Goal: Transaction & Acquisition: Purchase product/service

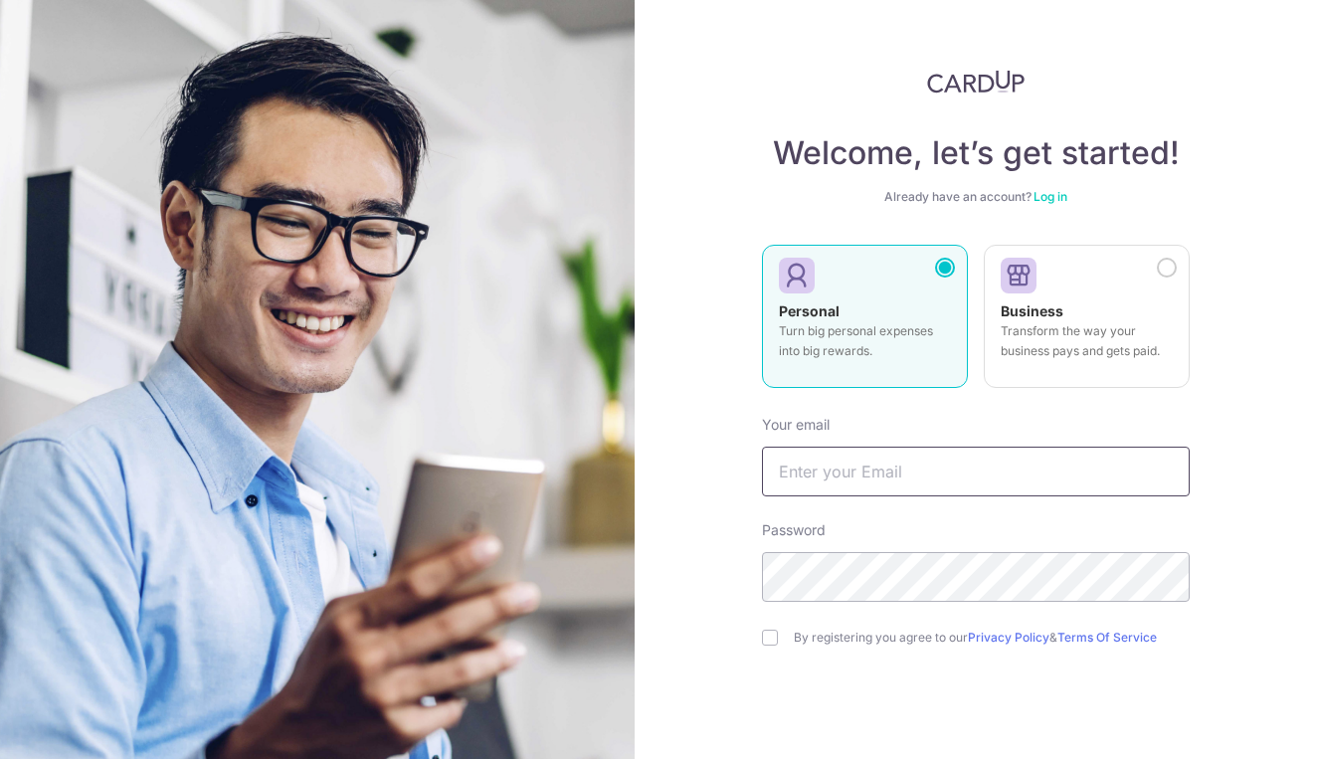
click at [850, 474] on input "text" at bounding box center [976, 472] width 428 height 50
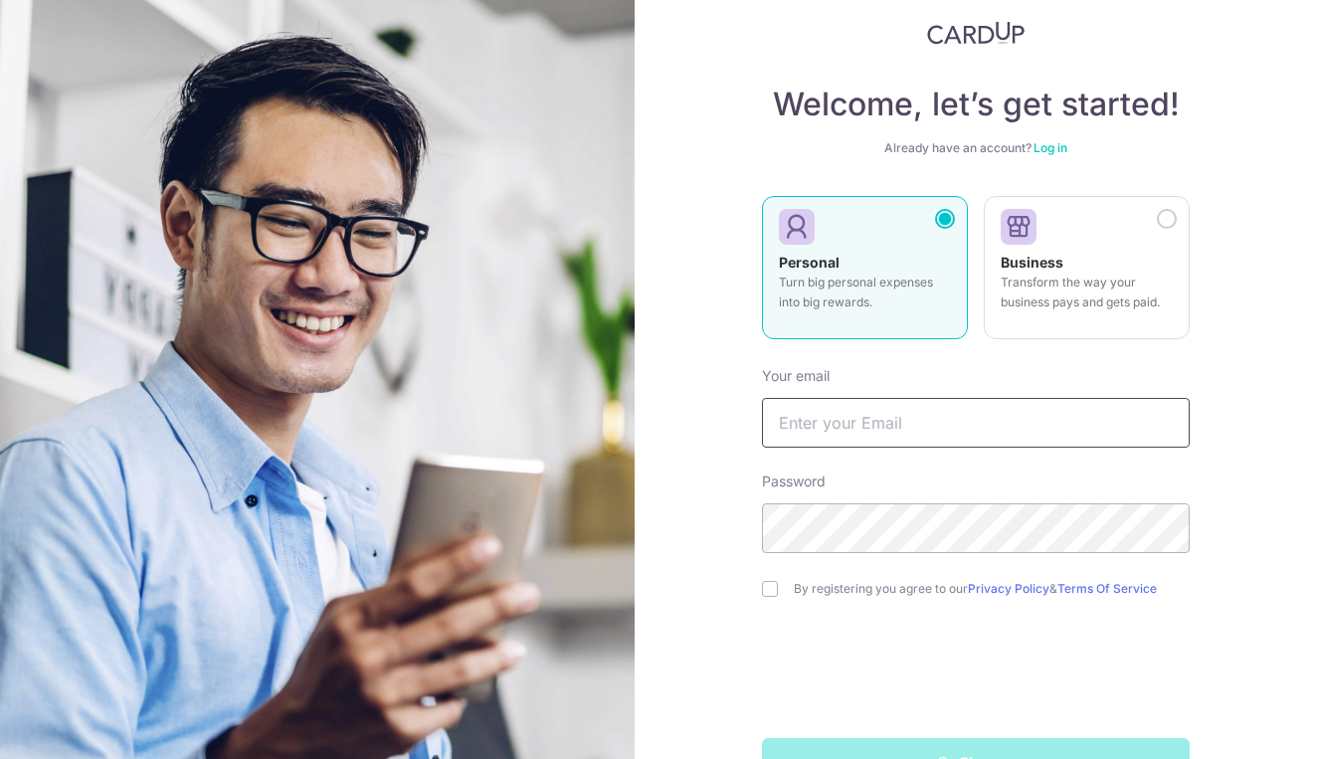
scroll to position [53, 0]
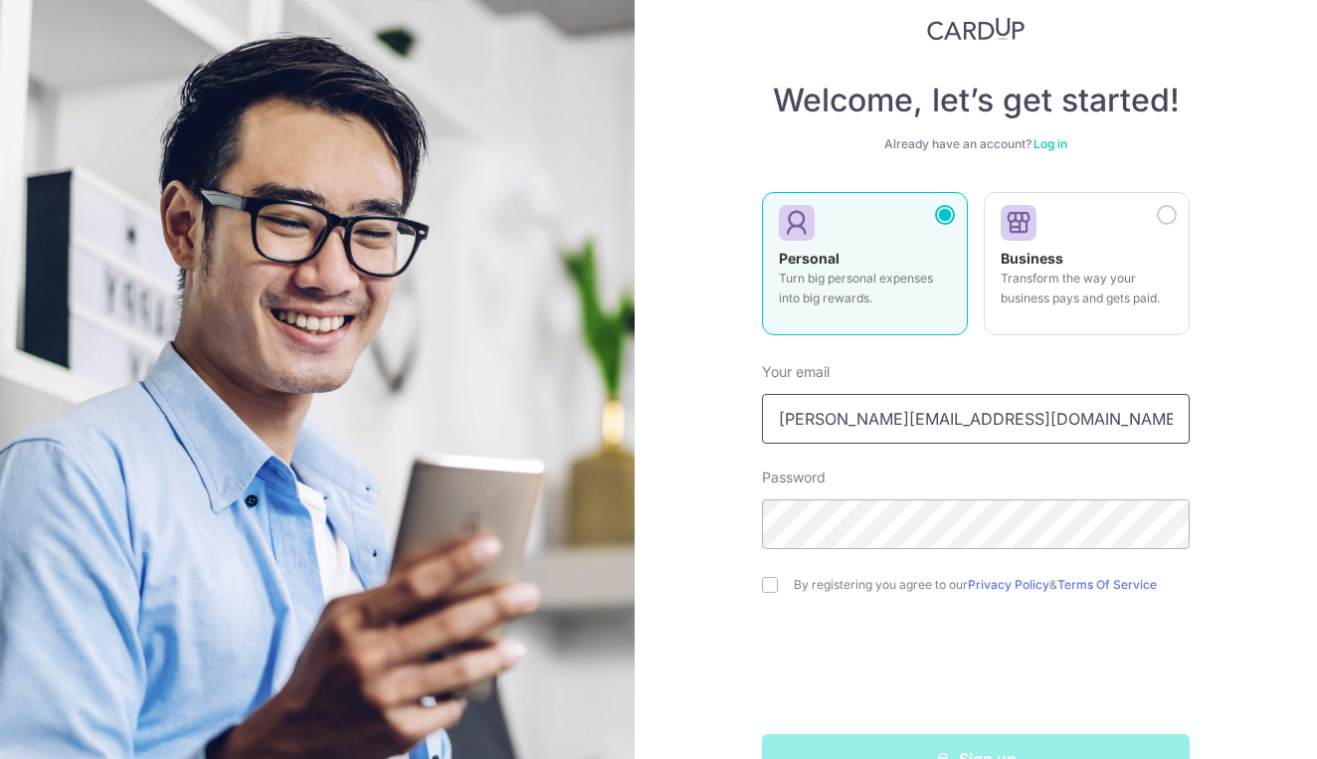
type input "Genevieve.xuehui@gmail.com"
click at [767, 592] on input "checkbox" at bounding box center [770, 585] width 16 height 16
checkbox input "true"
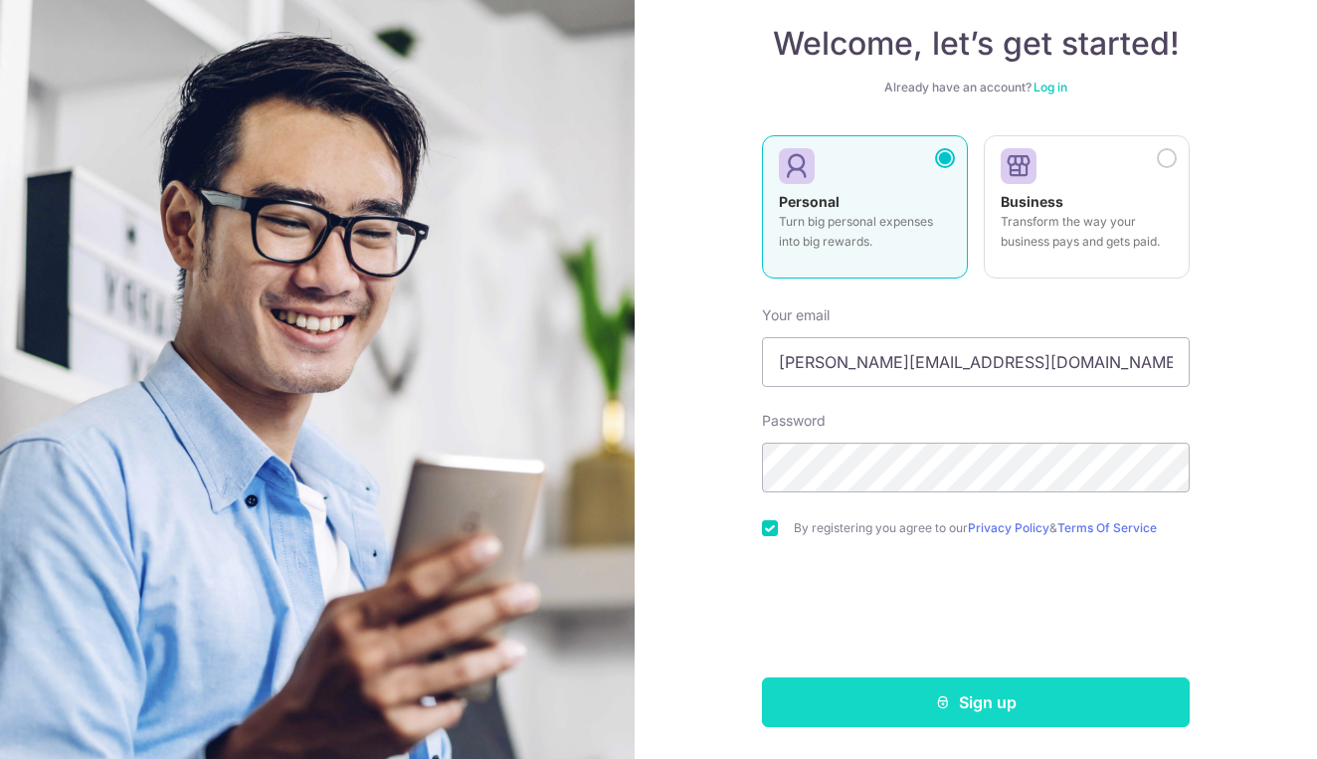
scroll to position [109, 0]
click at [885, 699] on button "Sign up" at bounding box center [976, 702] width 428 height 50
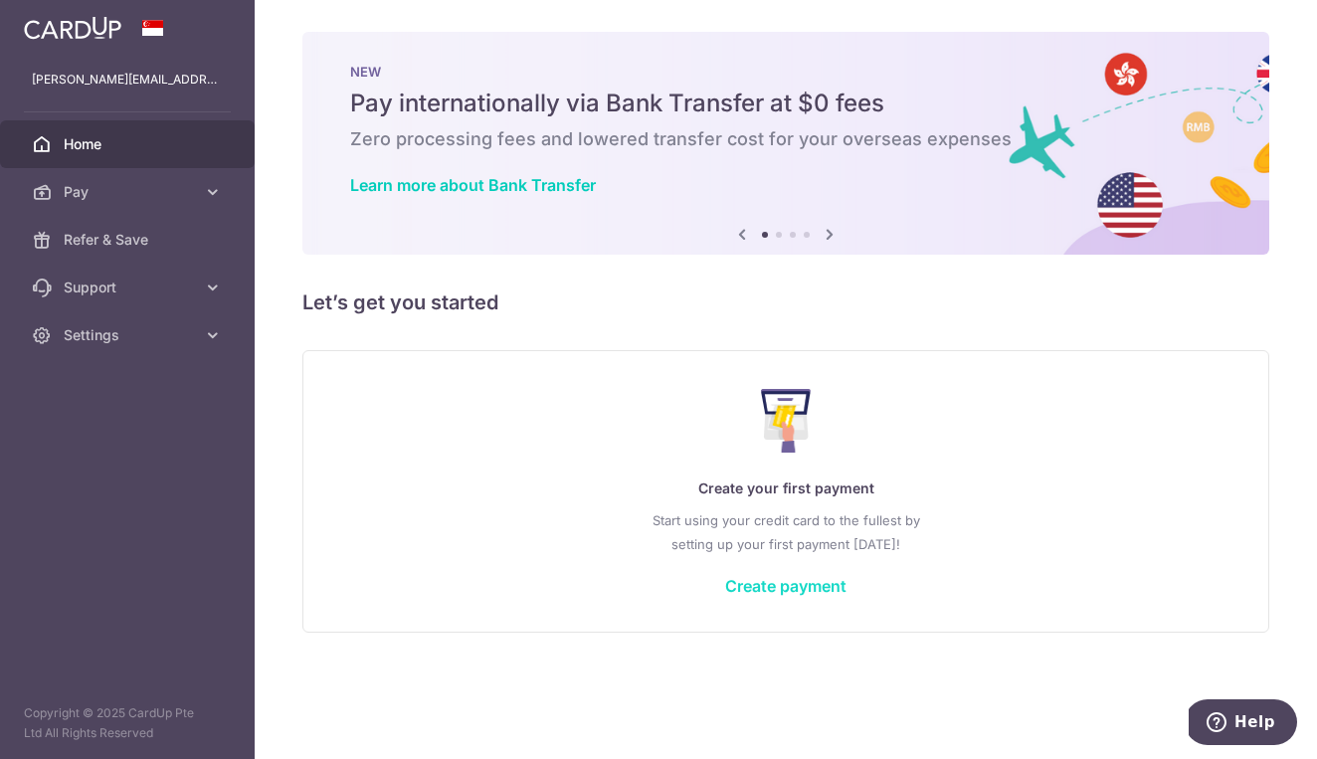
click at [827, 590] on link "Create payment" at bounding box center [785, 586] width 121 height 20
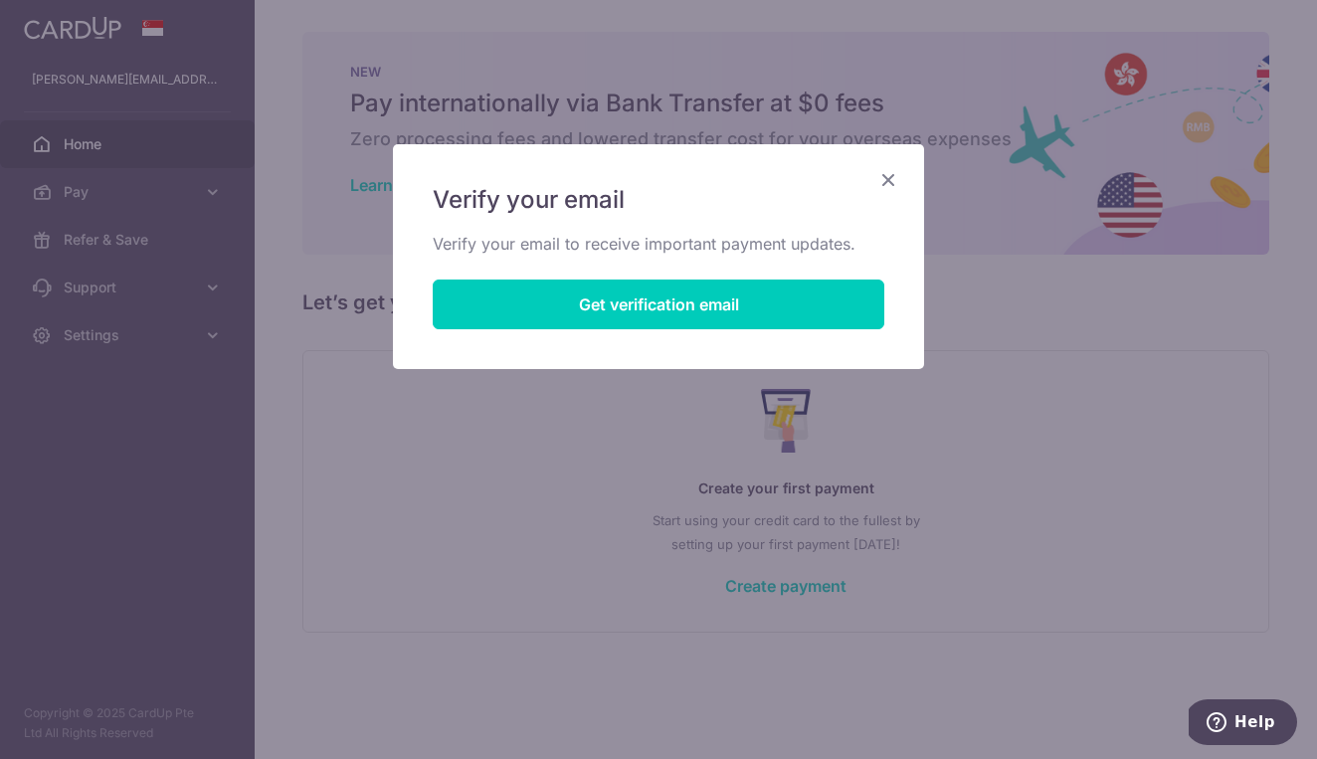
click at [878, 173] on icon "Close" at bounding box center [888, 179] width 24 height 25
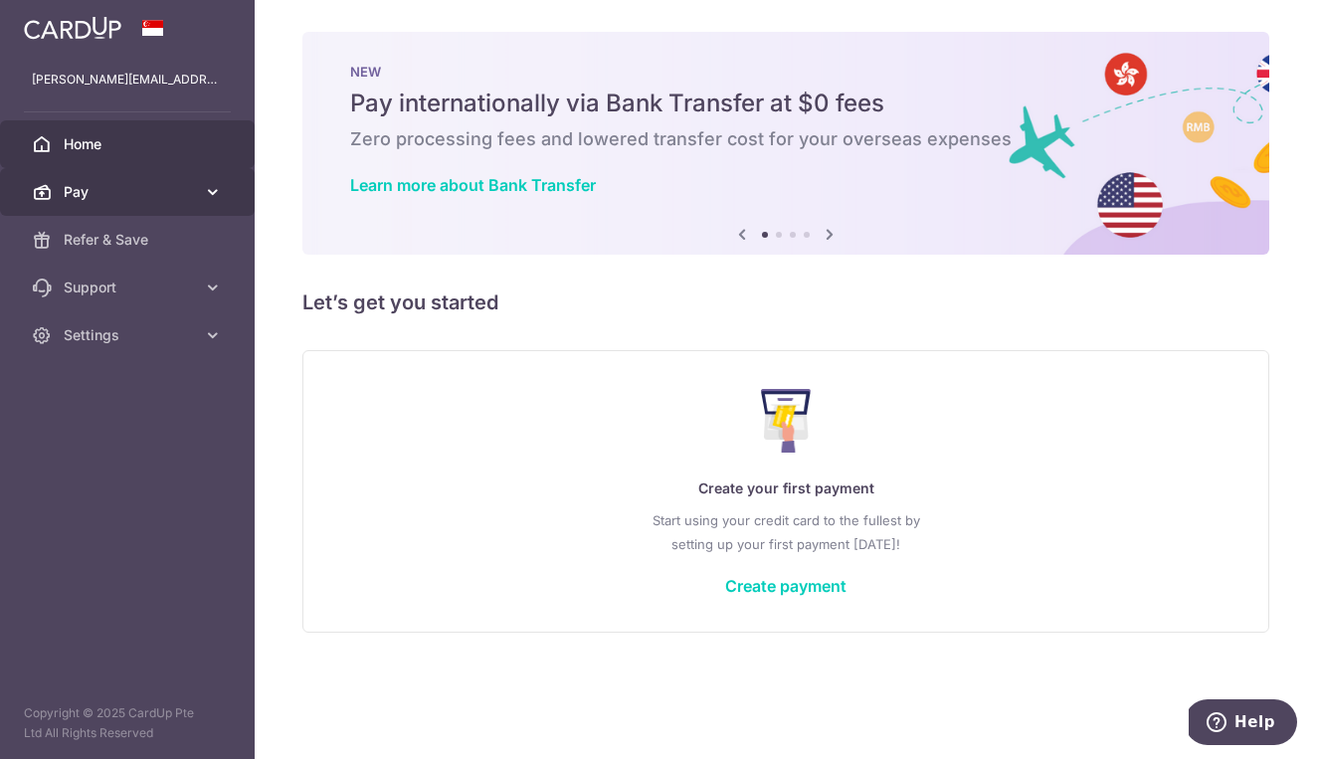
click at [226, 184] on link "Pay" at bounding box center [127, 192] width 255 height 48
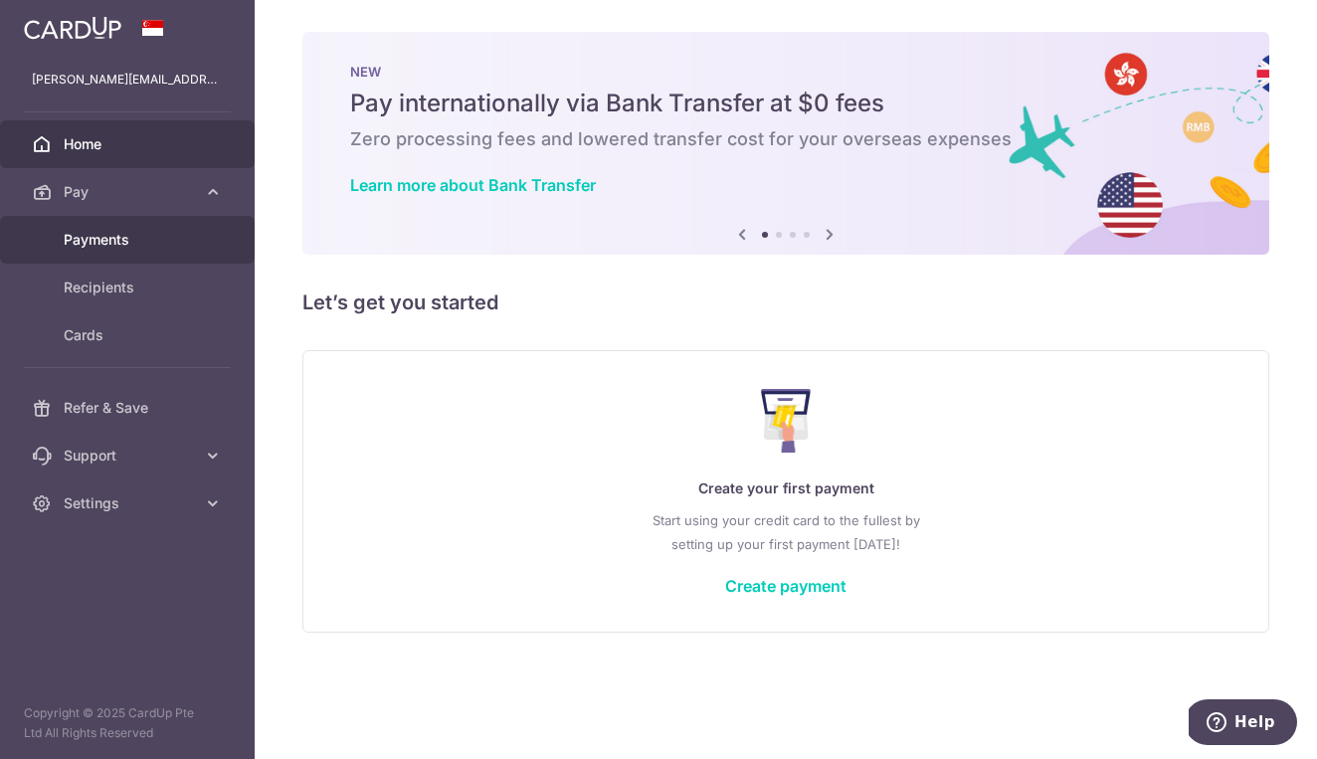
click at [130, 232] on span "Payments" at bounding box center [129, 240] width 131 height 20
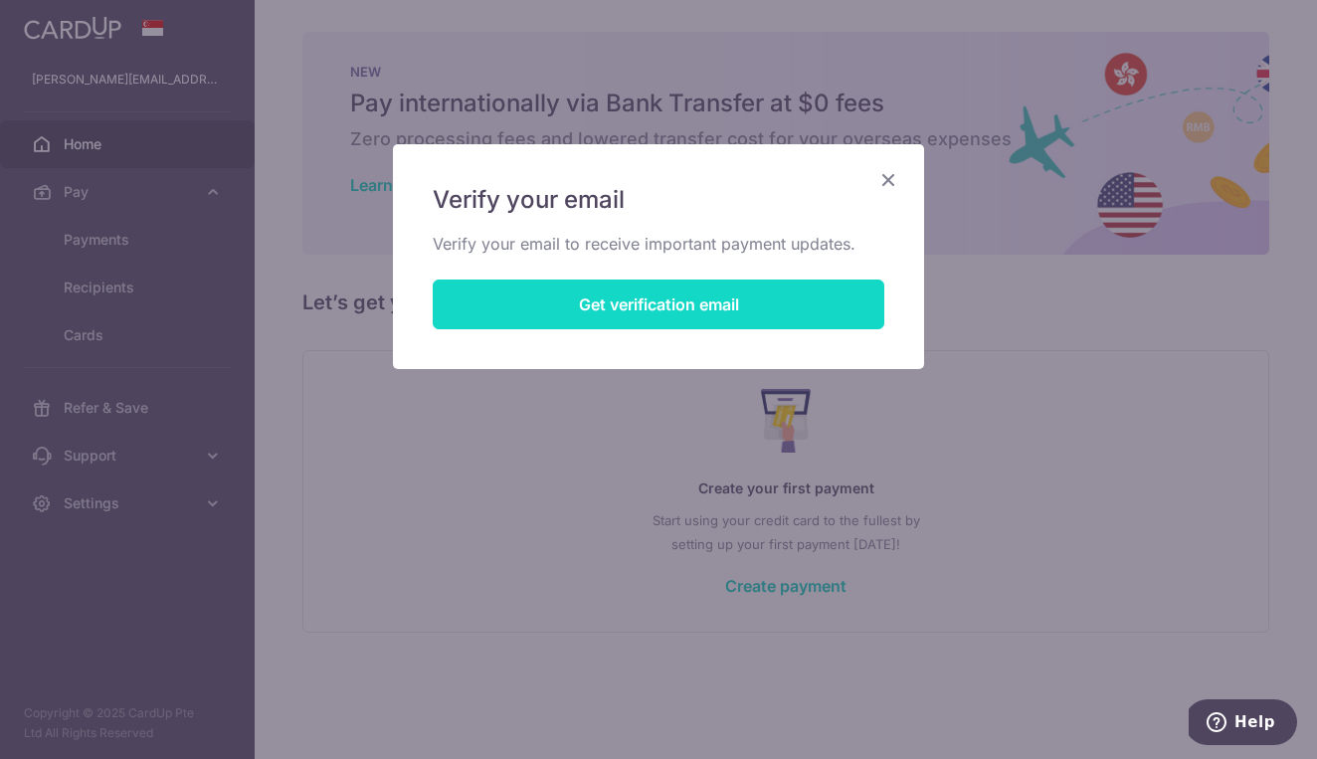
click at [666, 288] on button "Get verification email" at bounding box center [659, 305] width 452 height 50
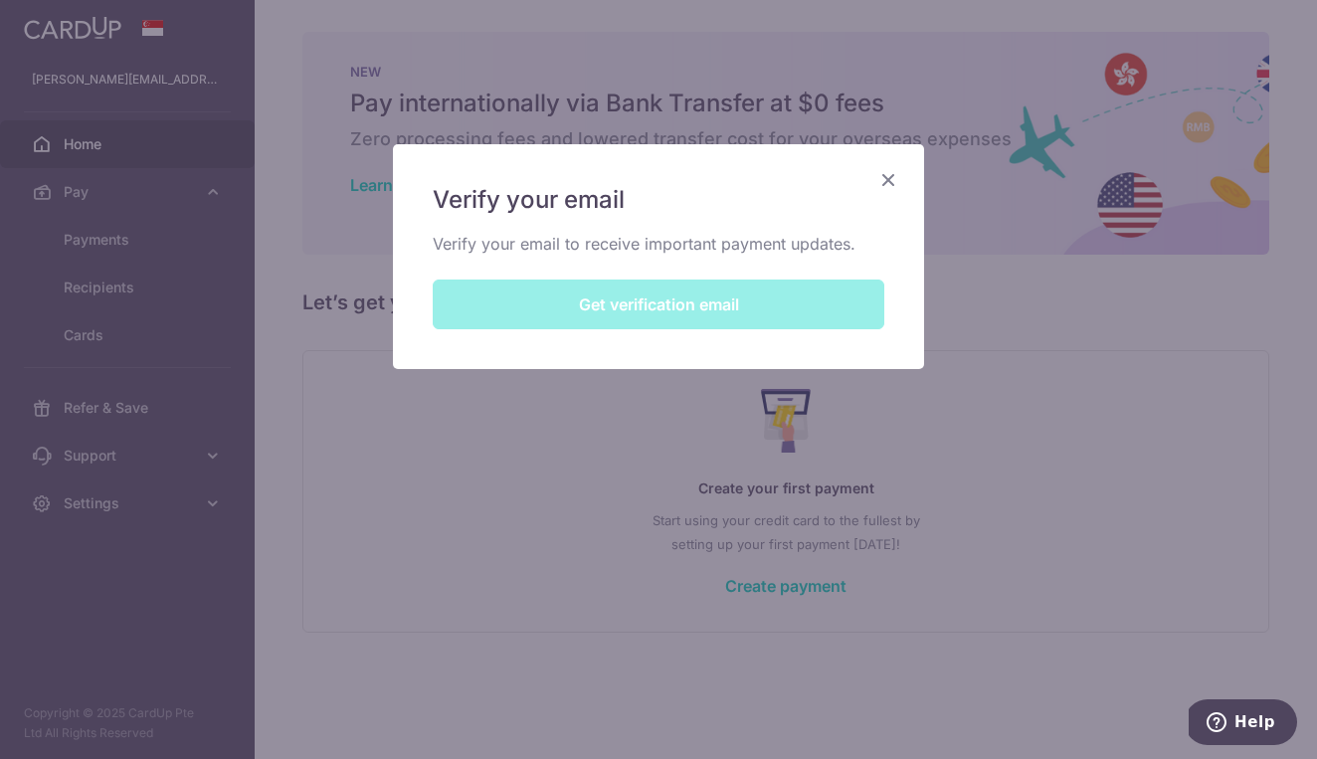
click at [670, 307] on div "Verify your email Verify your email to receive important payment updates. Get v…" at bounding box center [658, 256] width 531 height 225
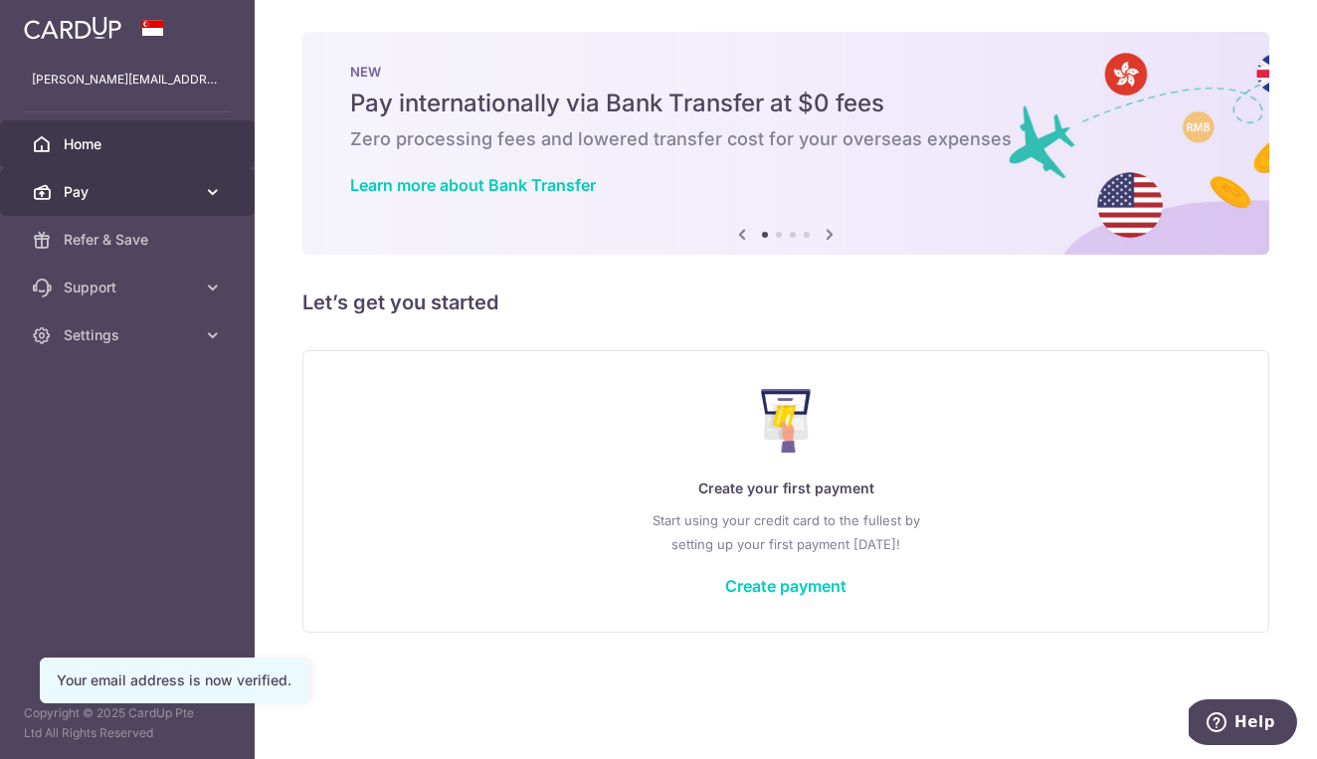
click at [196, 193] on link "Pay" at bounding box center [127, 192] width 255 height 48
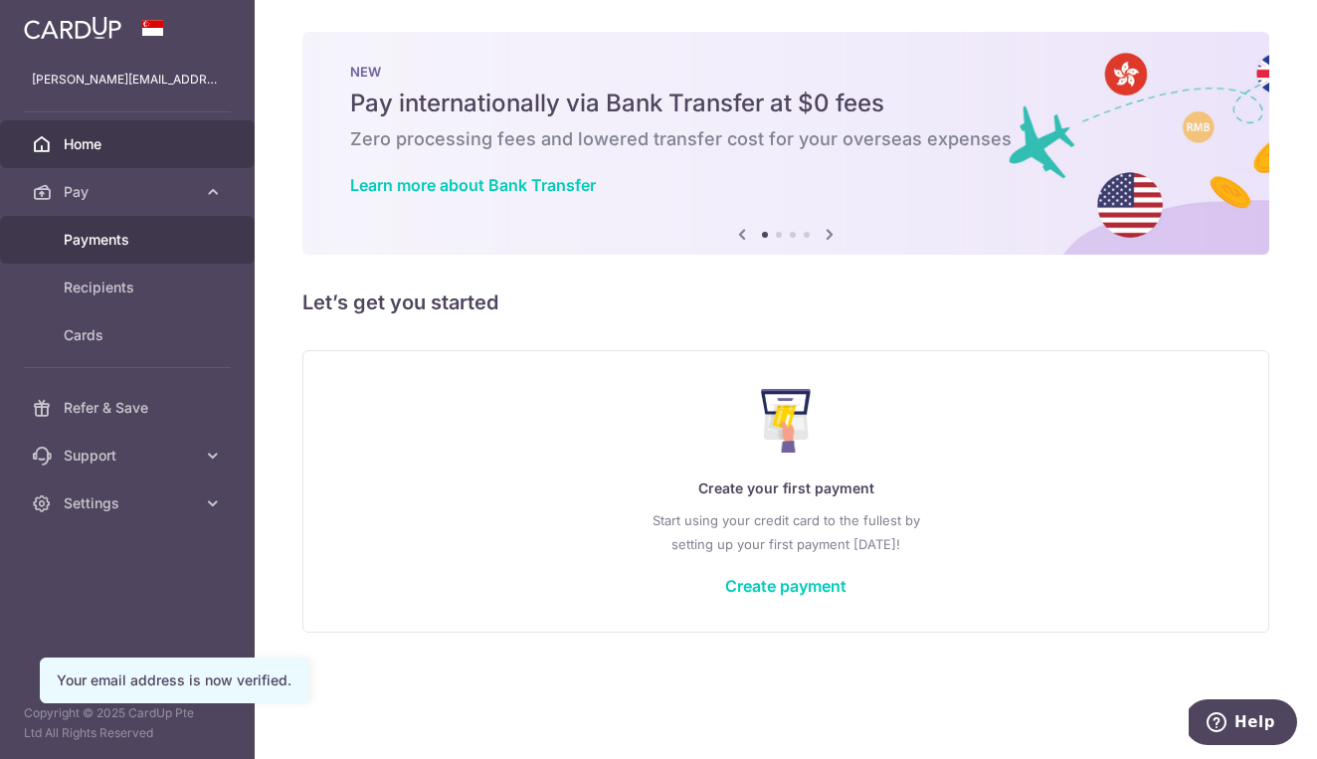
click at [118, 240] on span "Payments" at bounding box center [129, 240] width 131 height 20
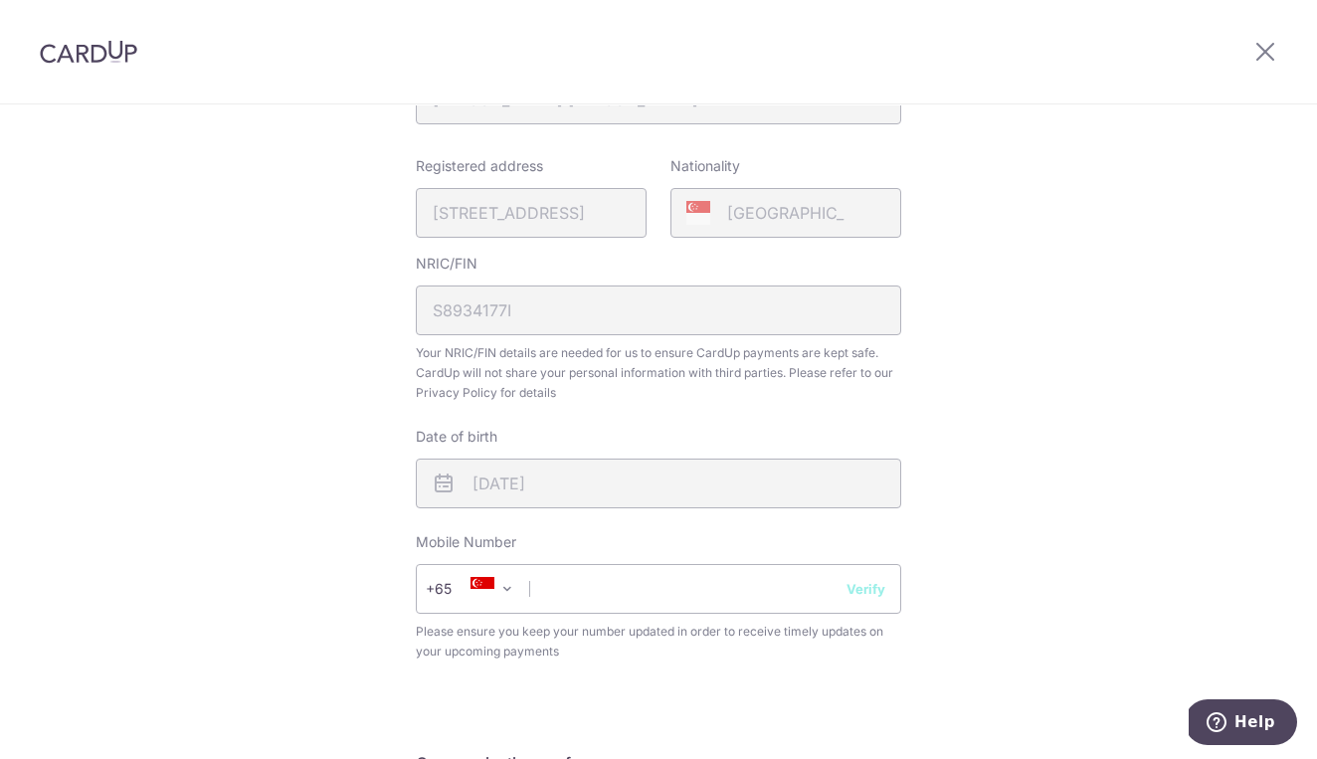
scroll to position [458, 0]
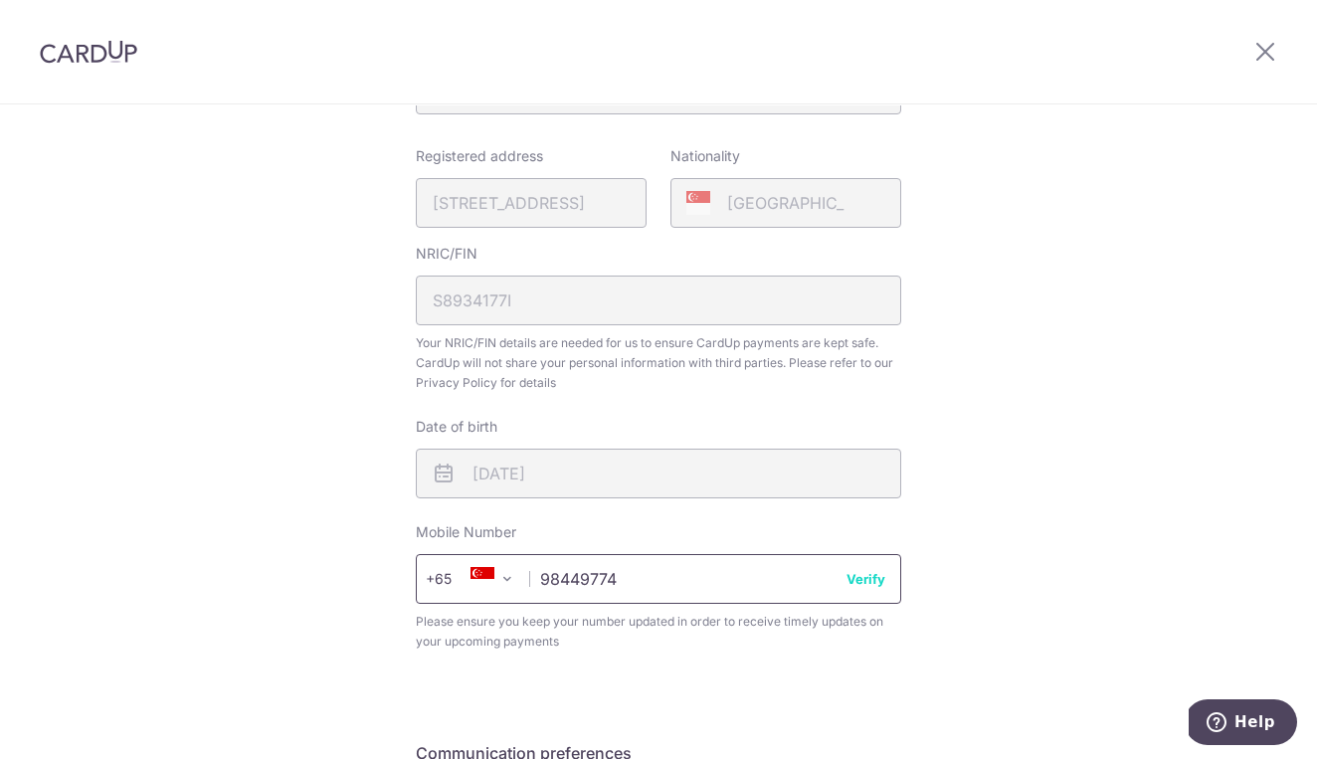
type input "98449774"
click at [867, 583] on button "Verify" at bounding box center [865, 579] width 39 height 20
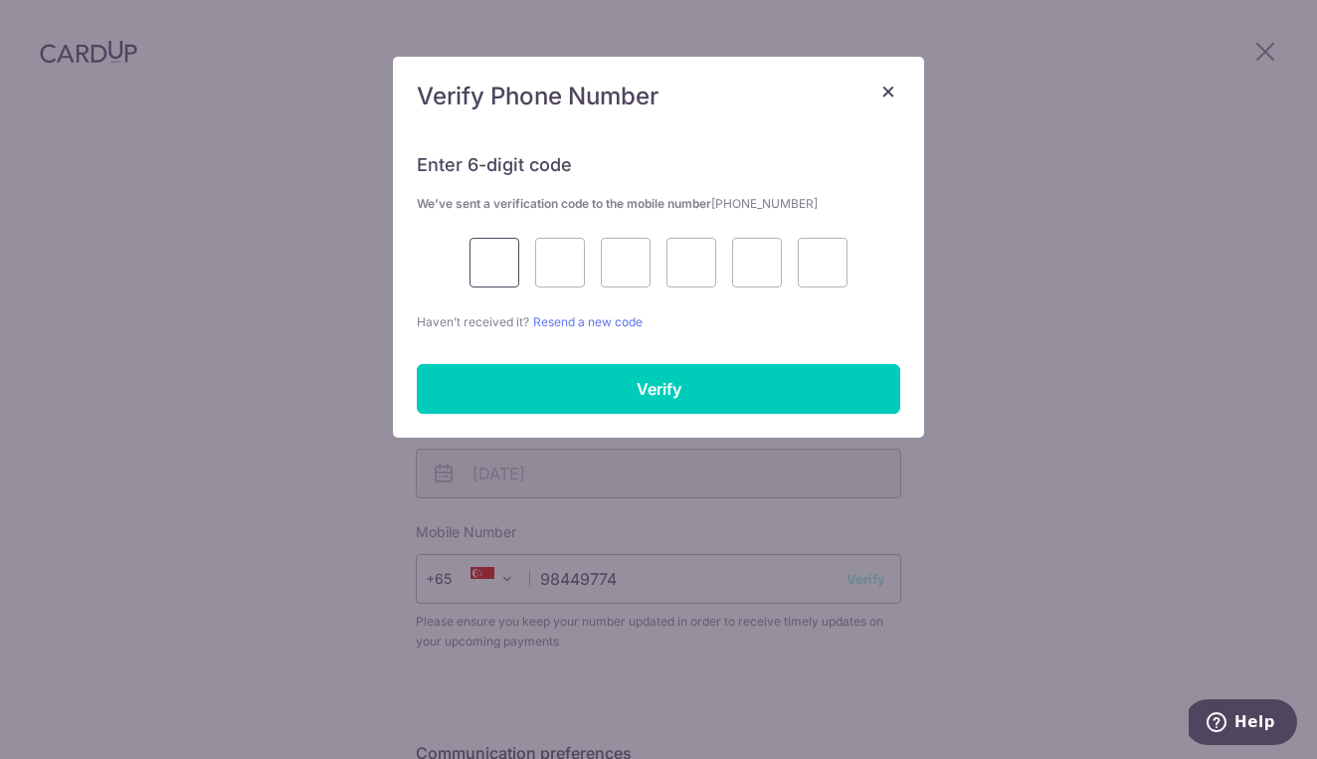
click at [504, 268] on input "text" at bounding box center [494, 263] width 50 height 50
type input "9"
type input "6"
type input "7"
type input "4"
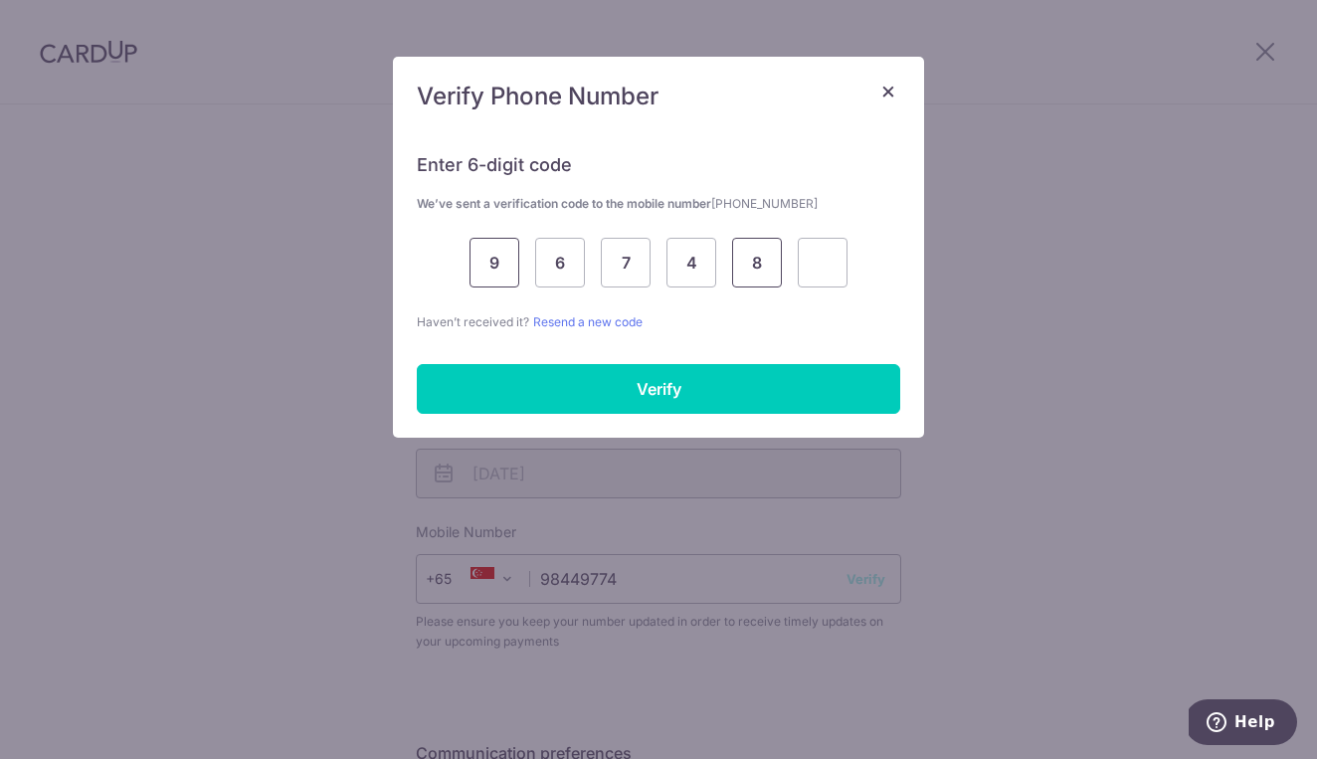
type input "8"
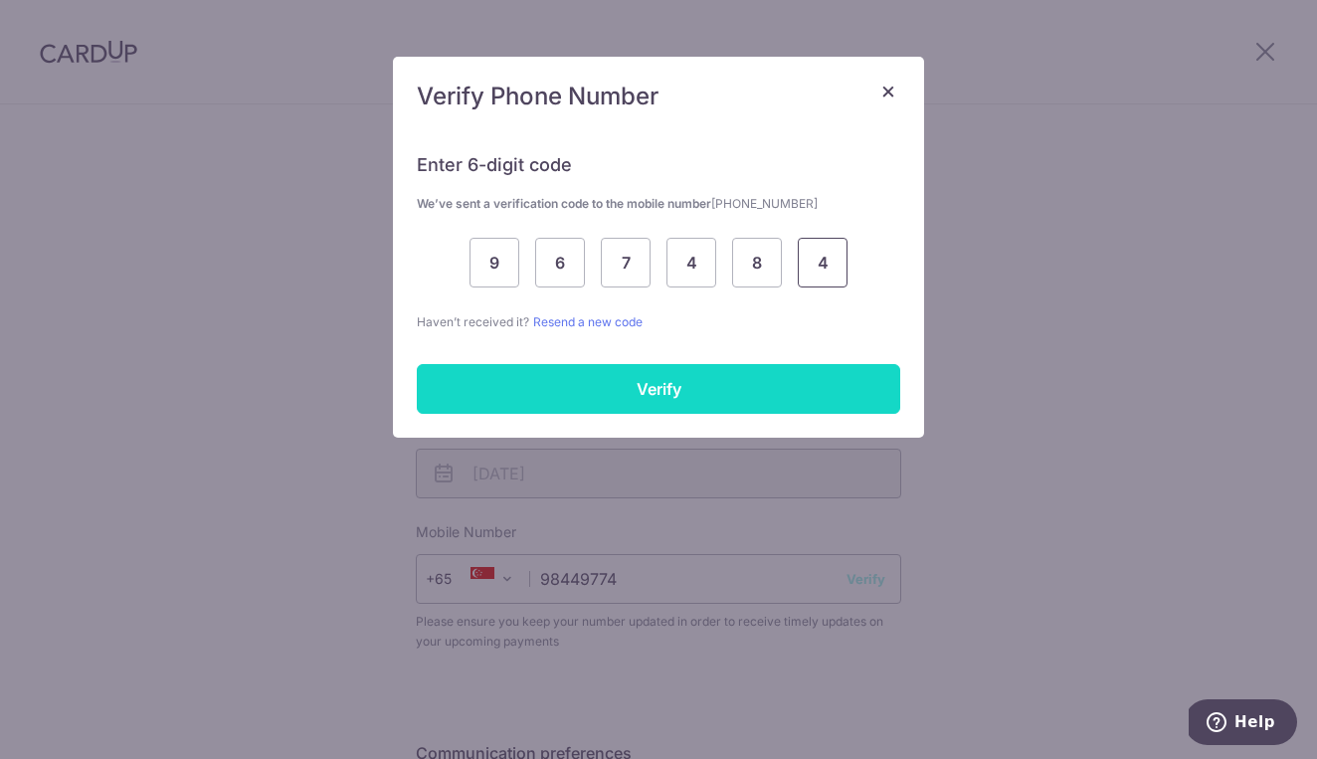
type input "4"
click at [599, 397] on input "Verify" at bounding box center [658, 389] width 483 height 50
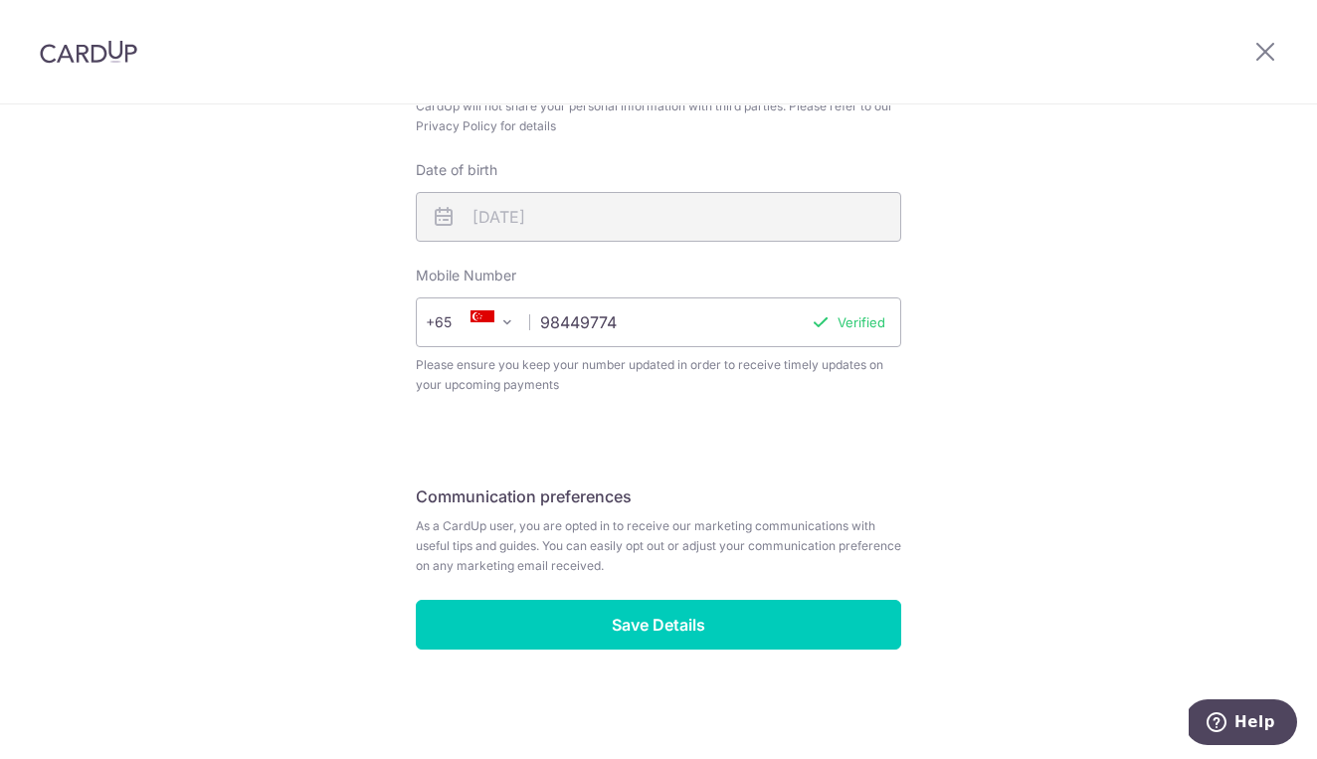
scroll to position [714, 0]
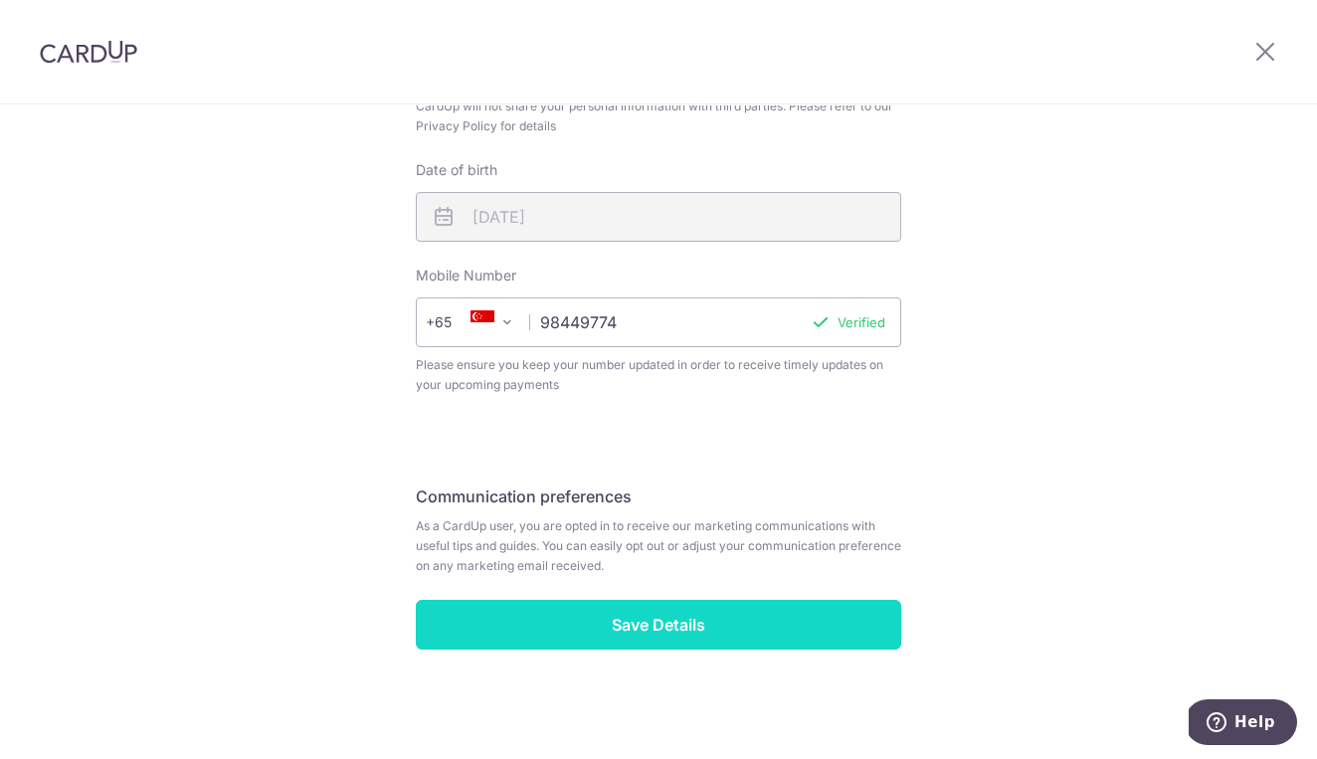
click at [678, 636] on input "Save Details" at bounding box center [658, 625] width 485 height 50
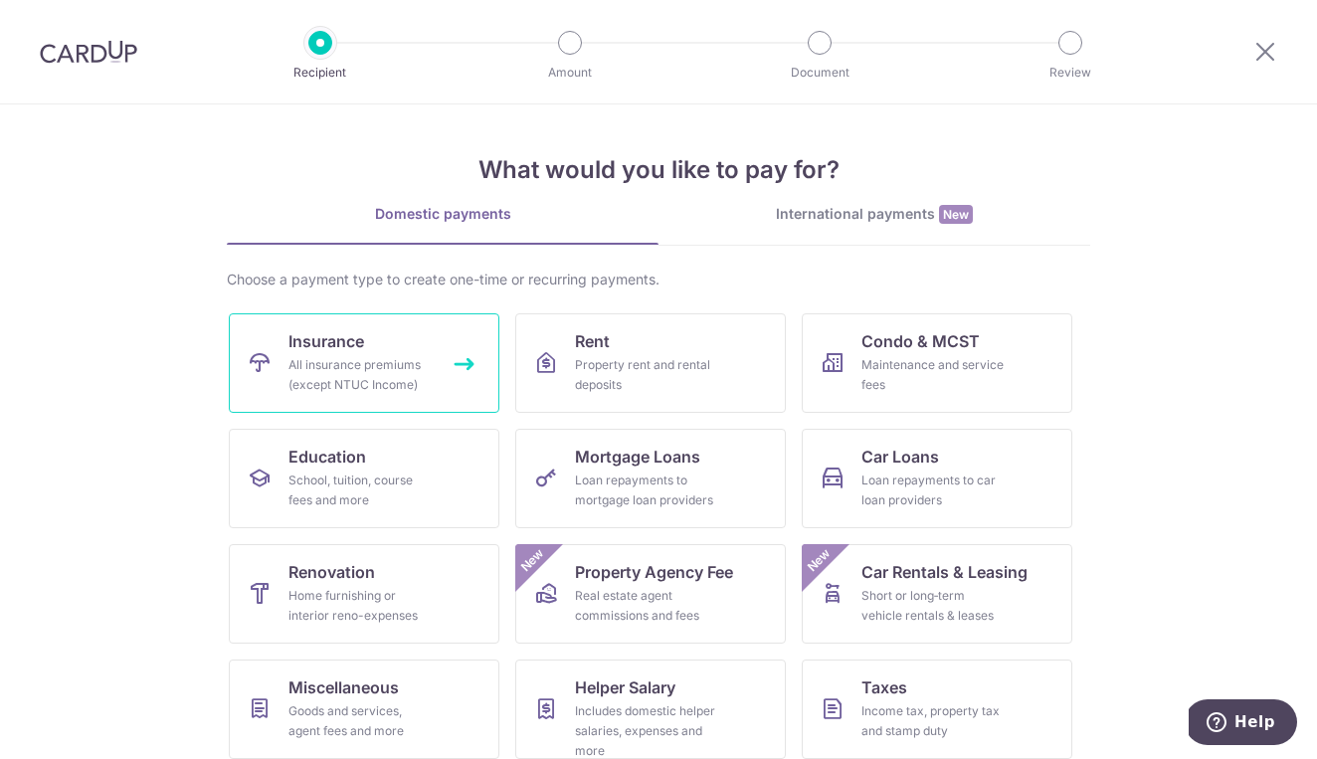
click at [354, 395] on link "Insurance All insurance premiums (except NTUC Income)" at bounding box center [364, 362] width 271 height 99
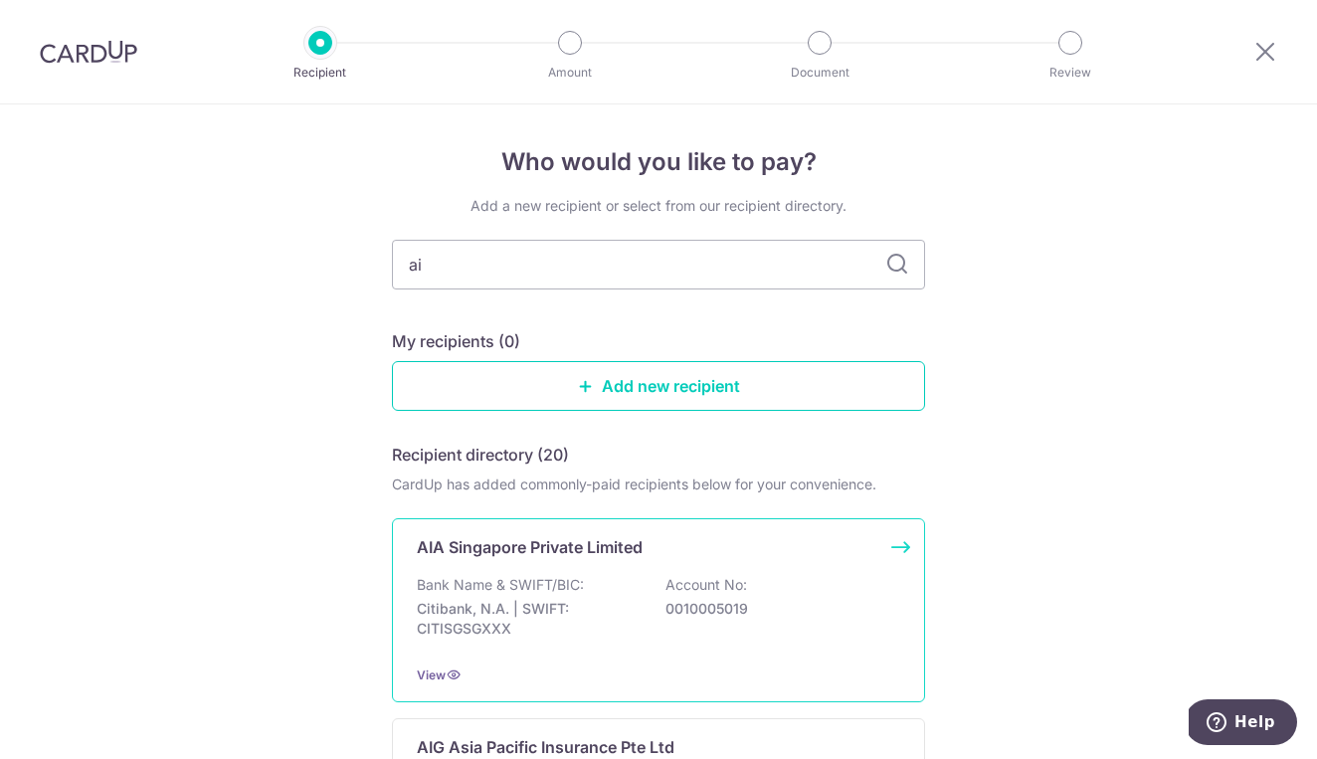
type input "aia"
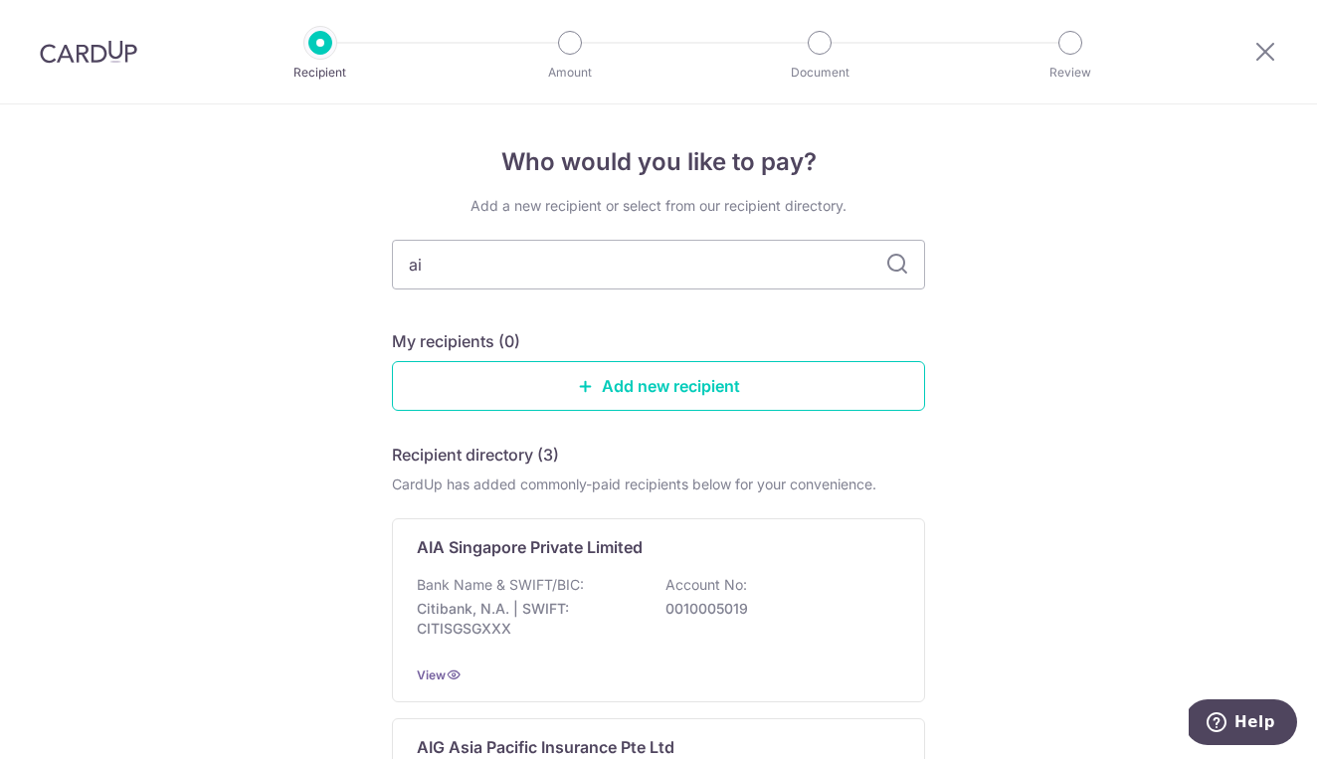
type input "aia"
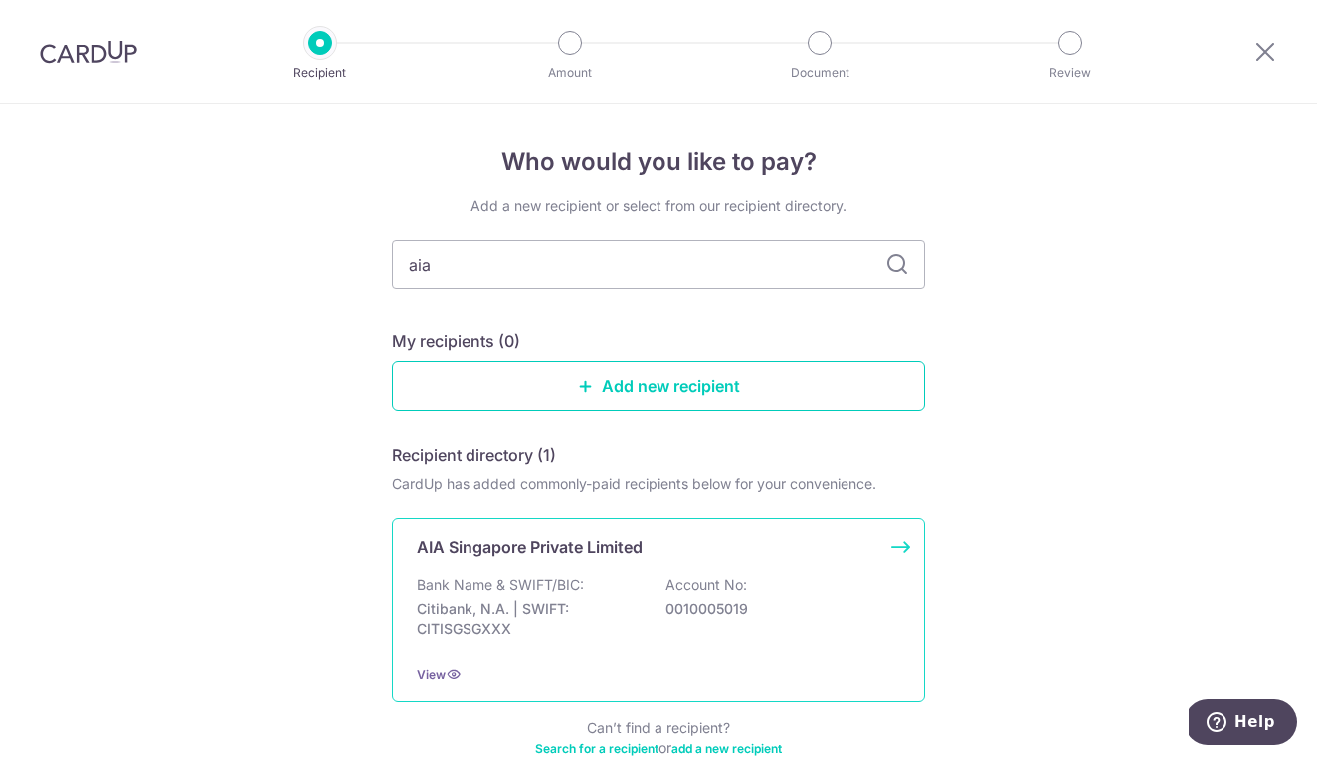
click at [690, 580] on p "Account No:" at bounding box center [706, 585] width 82 height 20
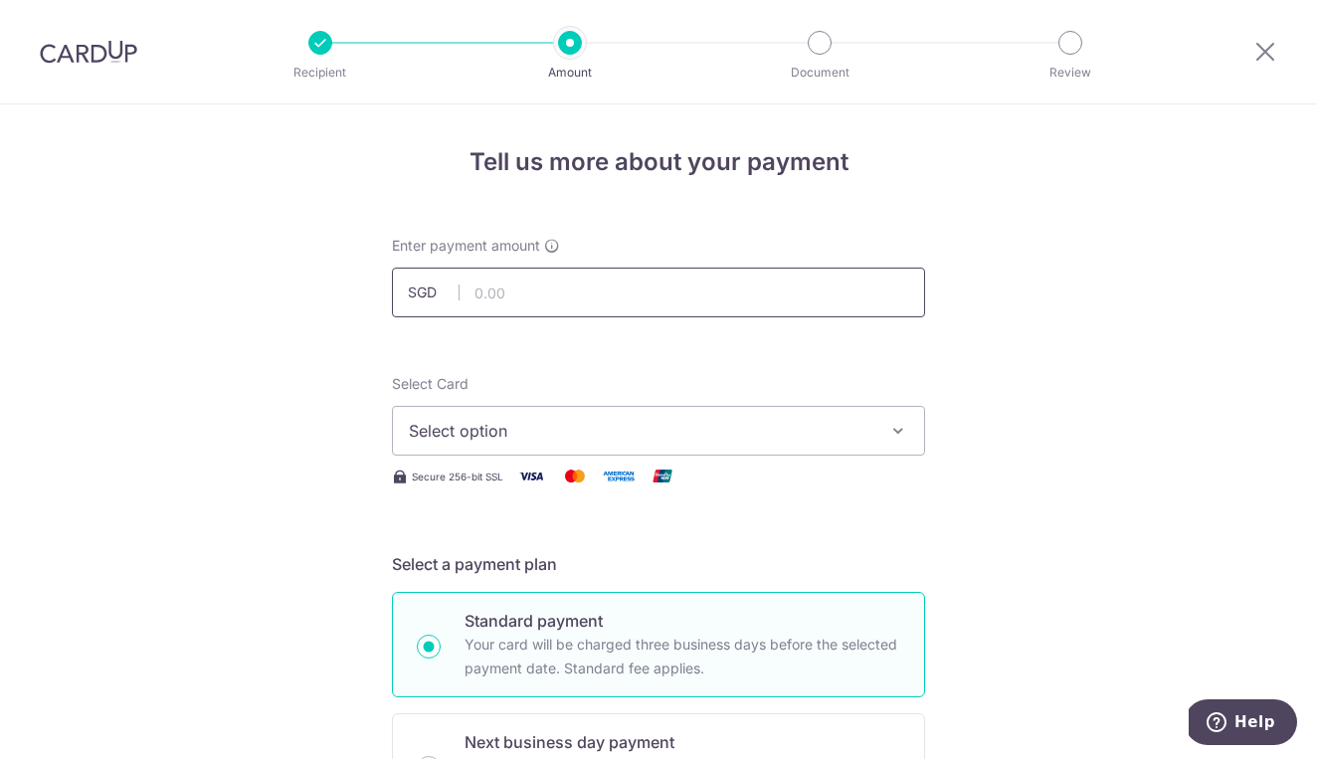
click at [594, 290] on input "text" at bounding box center [658, 293] width 533 height 50
type input "374.74"
click at [751, 441] on span "Select option" at bounding box center [641, 431] width 464 height 24
click at [719, 472] on link "Add credit card" at bounding box center [658, 486] width 531 height 36
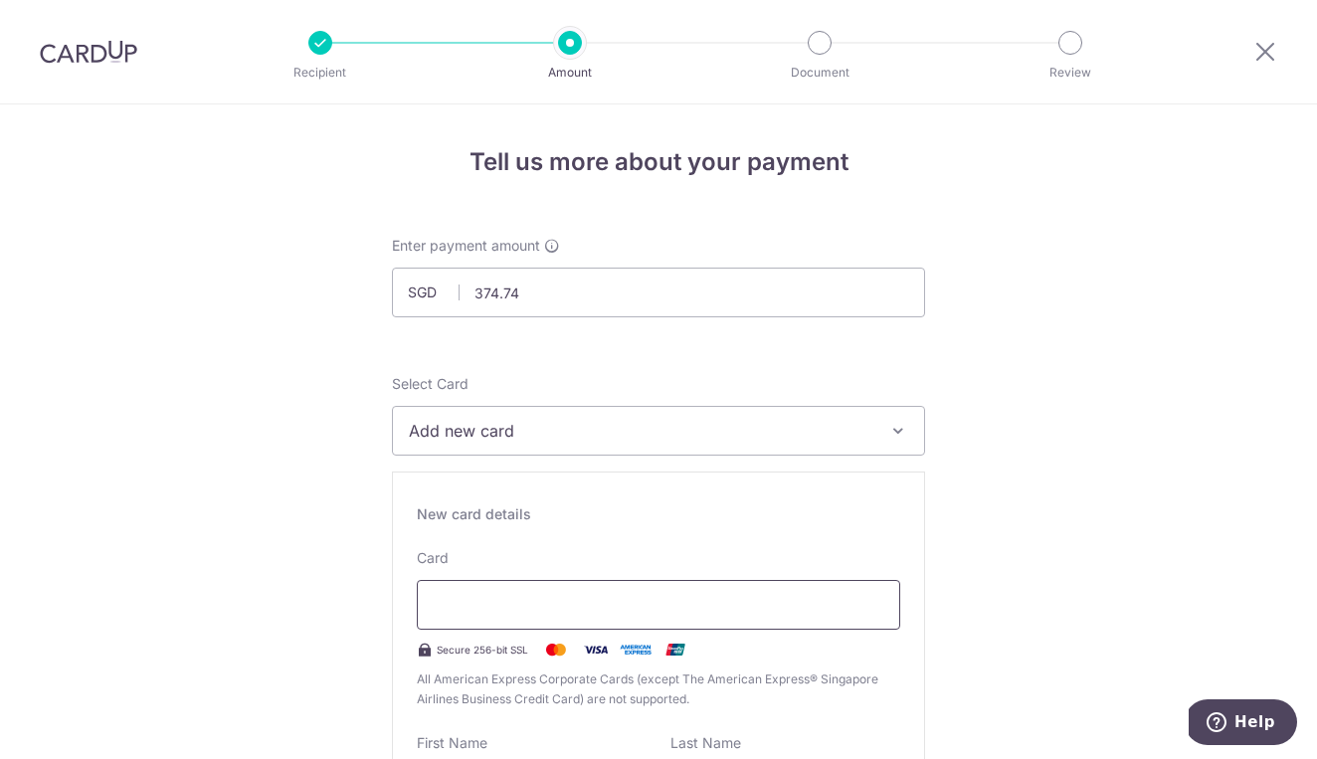
click at [515, 617] on div at bounding box center [658, 605] width 483 height 50
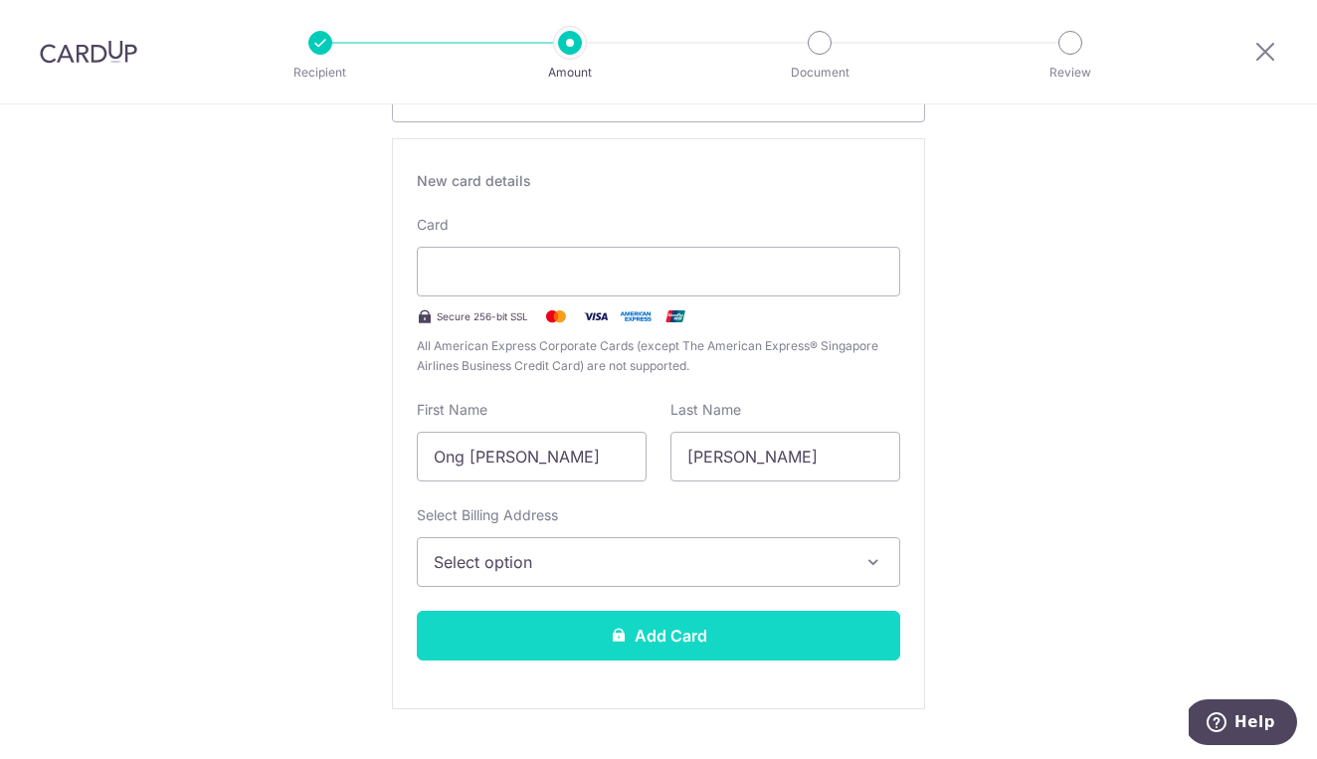
scroll to position [336, 0]
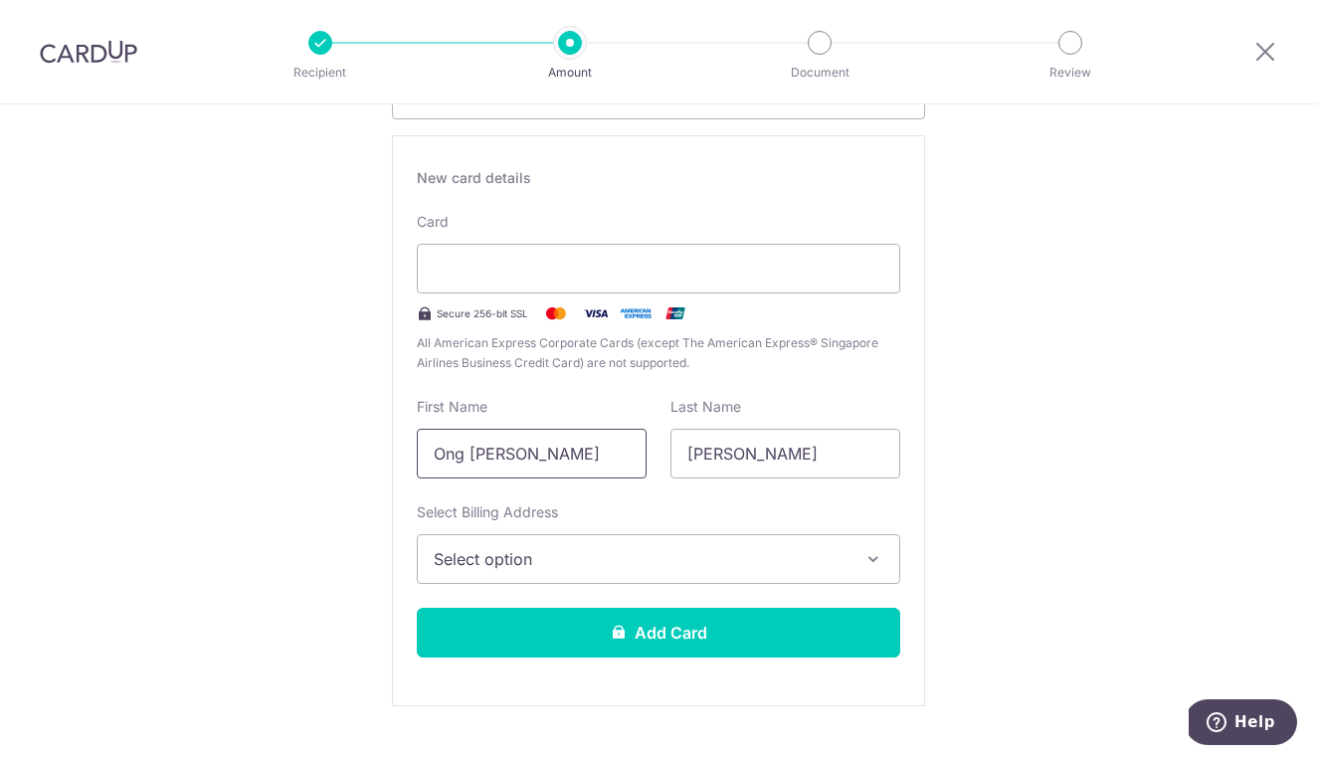
drag, startPoint x: 541, startPoint y: 448, endPoint x: 384, endPoint y: 446, distance: 157.2
type input "Zhan Fei"
drag, startPoint x: 795, startPoint y: 459, endPoint x: 656, endPoint y: 461, distance: 138.3
click at [656, 461] on div "First Name Zhan Fei Last Name Genevieve" at bounding box center [658, 438] width 507 height 82
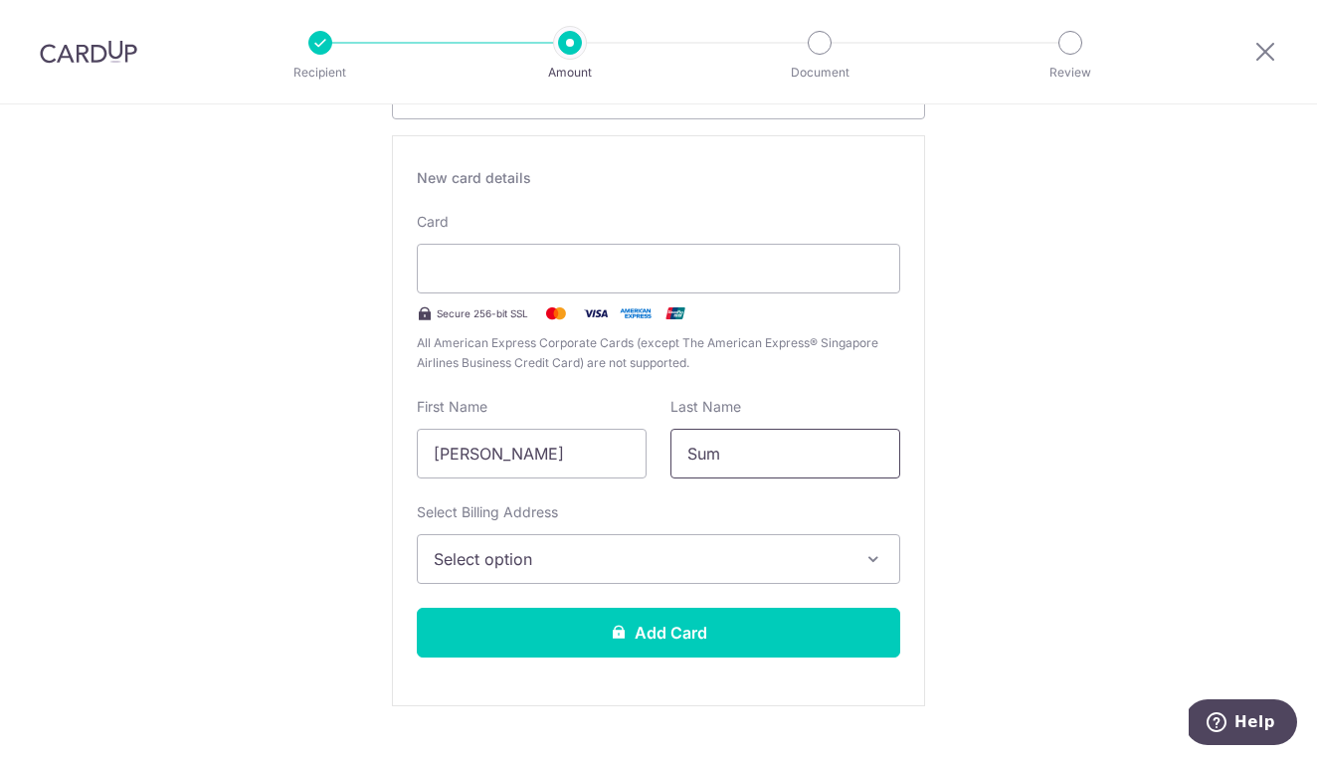
type input "Sum"
click at [819, 579] on button "Select option" at bounding box center [658, 559] width 483 height 50
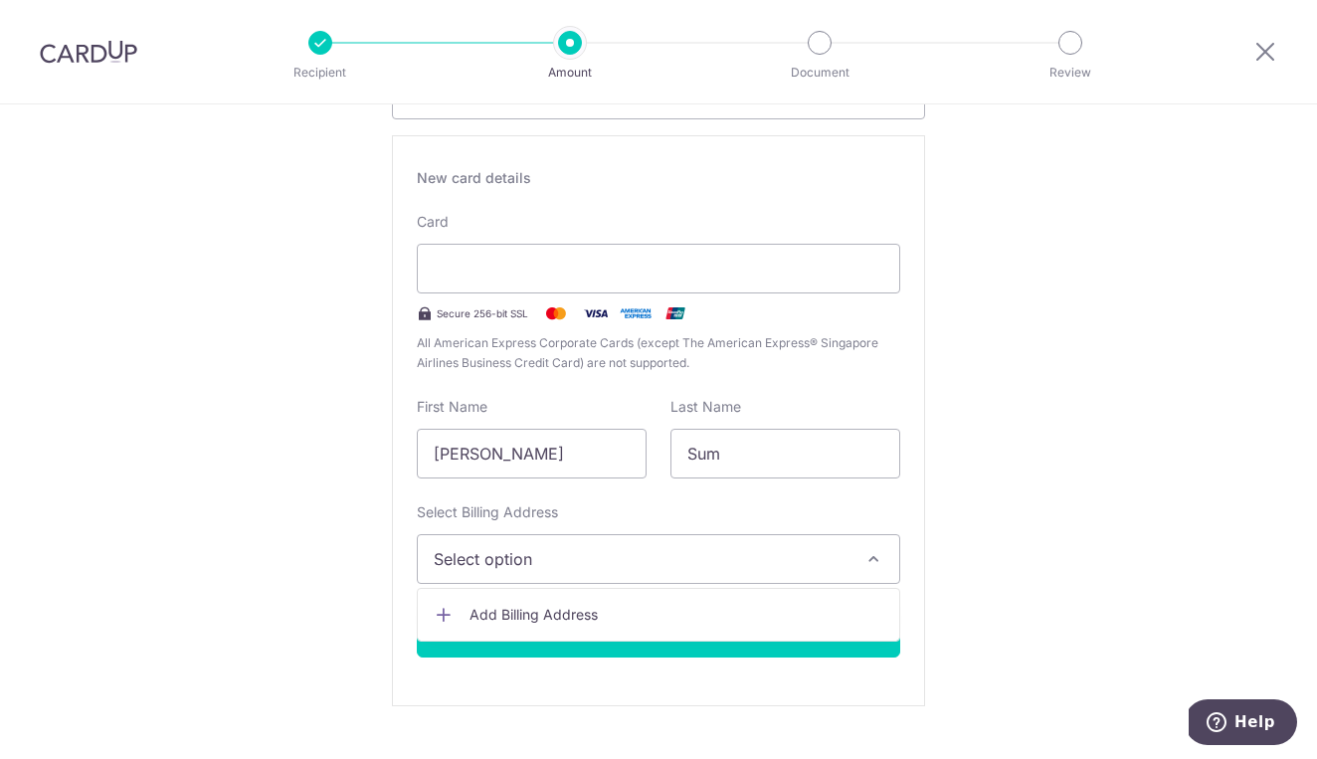
click at [765, 597] on link "Add Billing Address" at bounding box center [658, 615] width 481 height 36
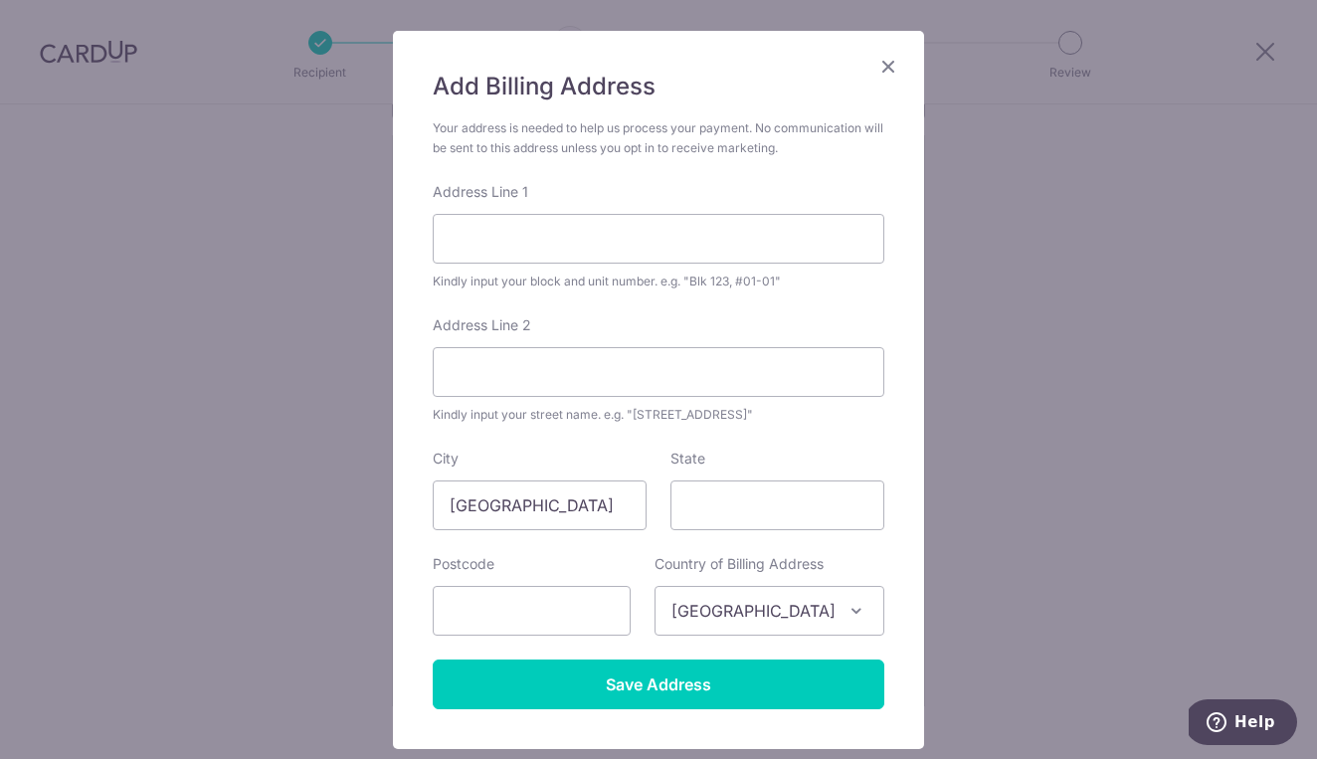
scroll to position [115, 0]
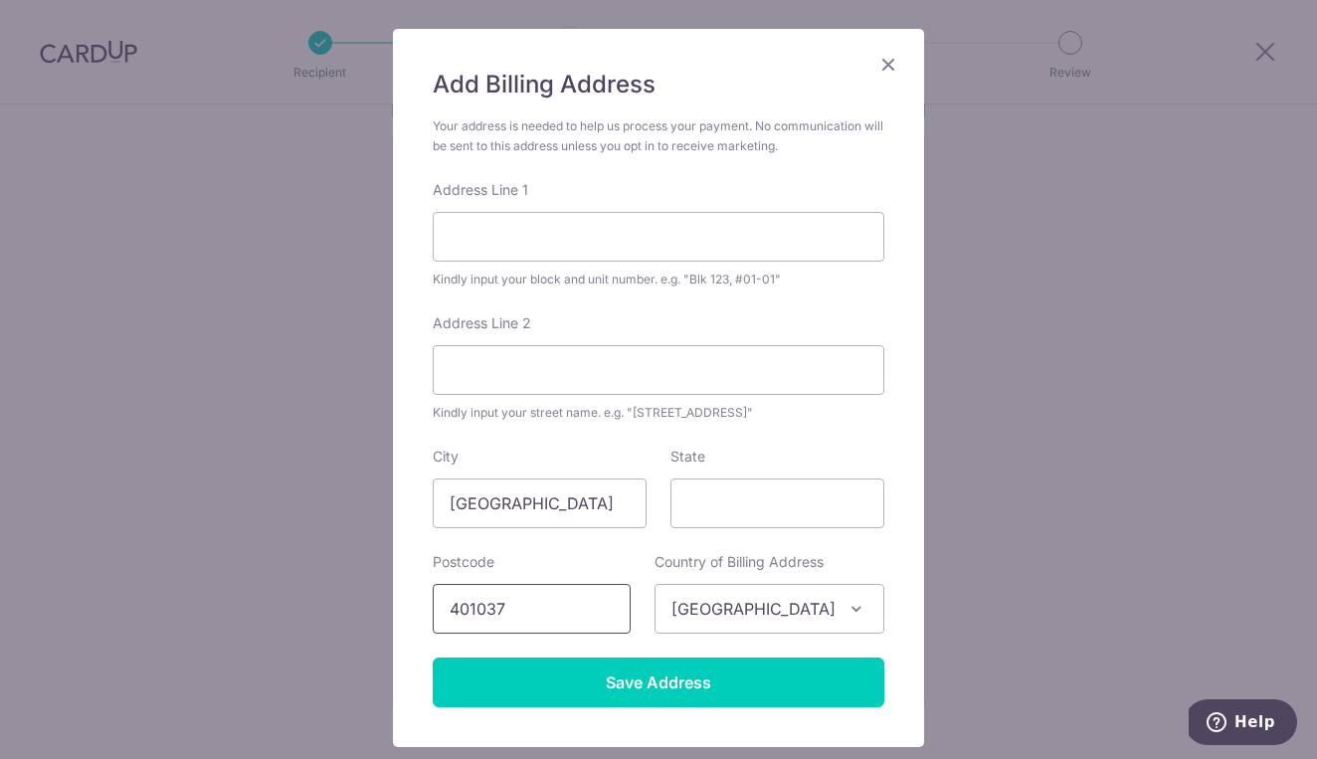
type input "401037"
click at [808, 566] on label "Country of Billing Address" at bounding box center [738, 562] width 169 height 20
click at [699, 264] on div "Address Line 1 Kindly input your block and unit number. e.g. "Blk 123, #01-01"" at bounding box center [659, 234] width 452 height 109
type input "37A Eunos Road 2"
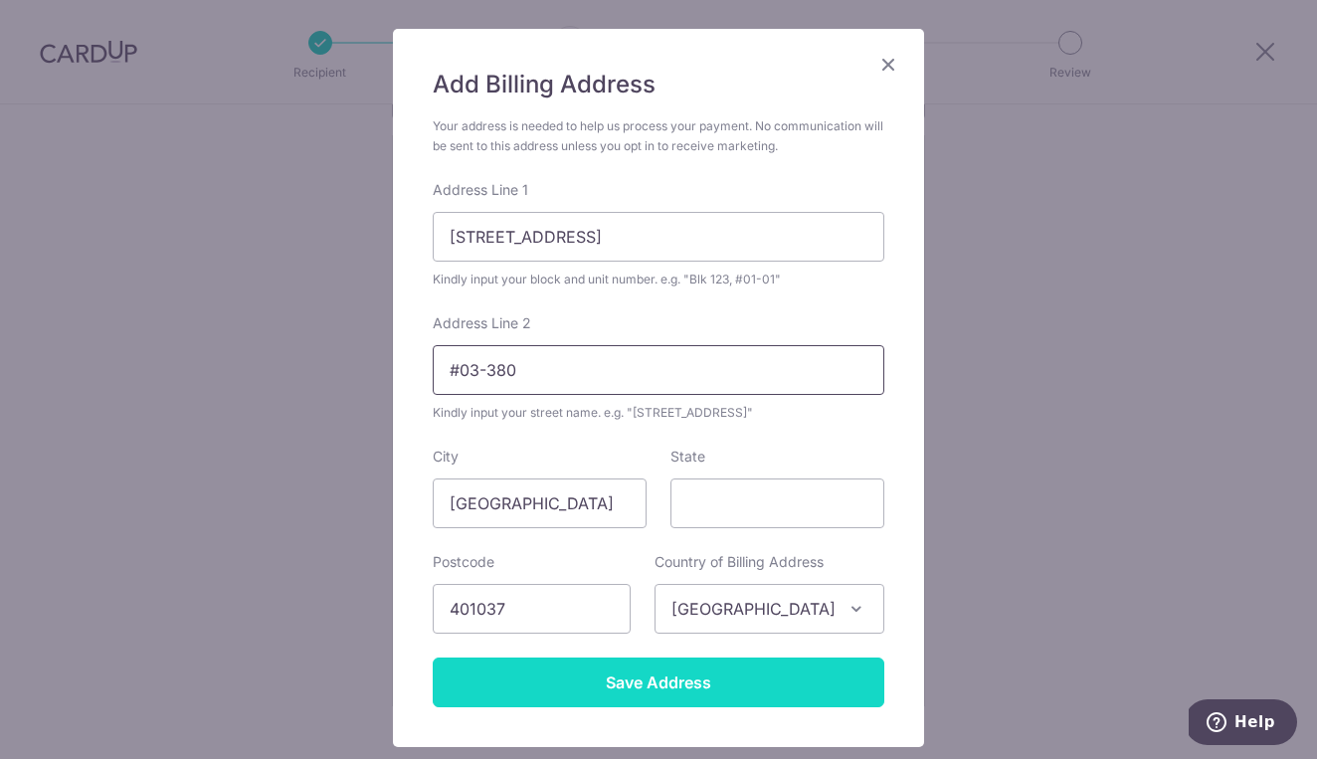
type input "#03-380"
click at [671, 699] on input "Save Address" at bounding box center [659, 682] width 452 height 50
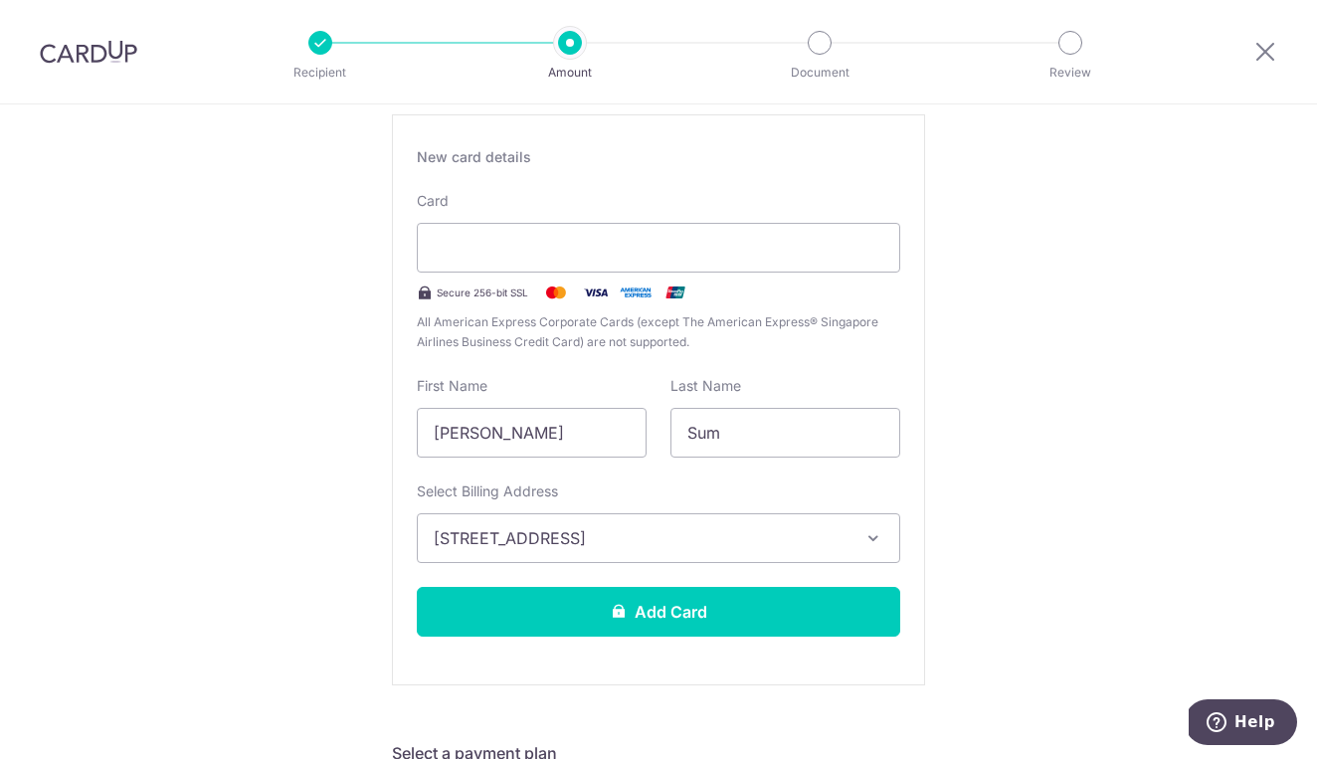
scroll to position [358, 0]
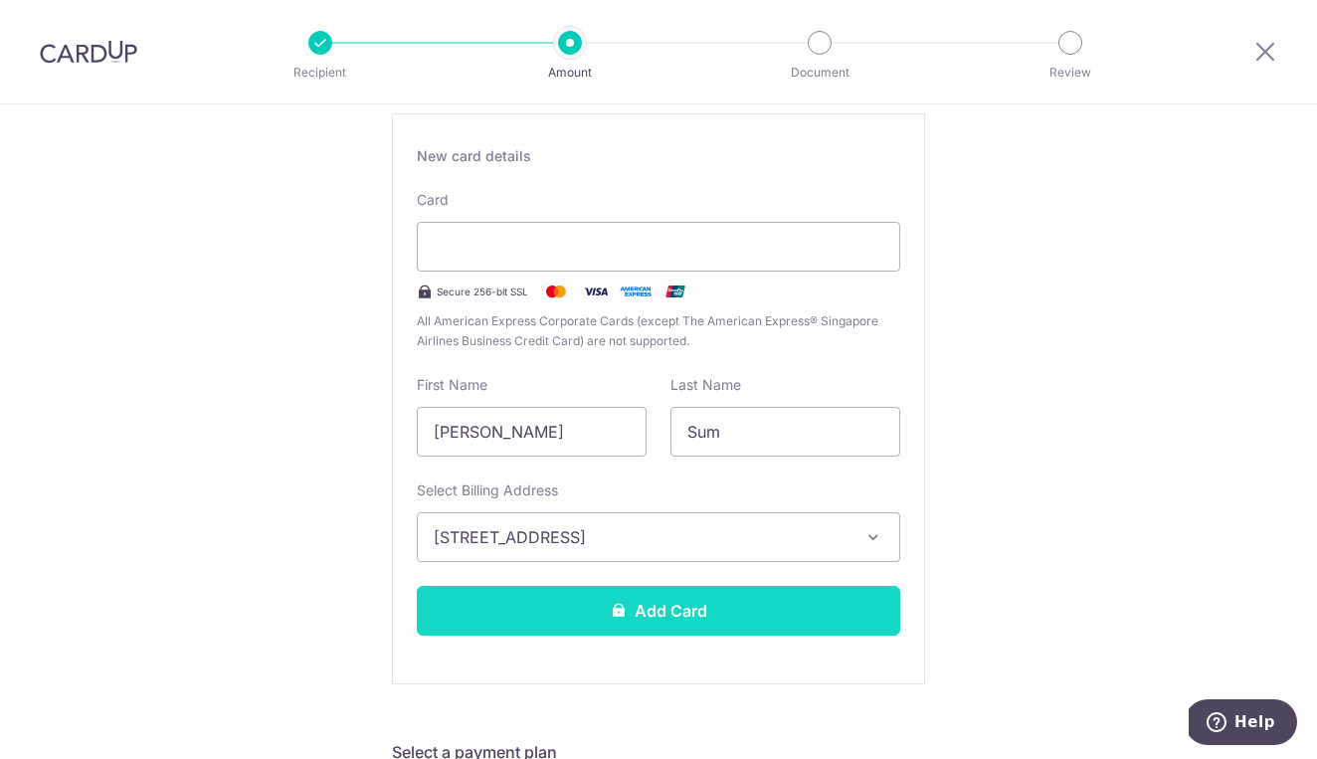
click at [663, 603] on button "Add Card" at bounding box center [658, 611] width 483 height 50
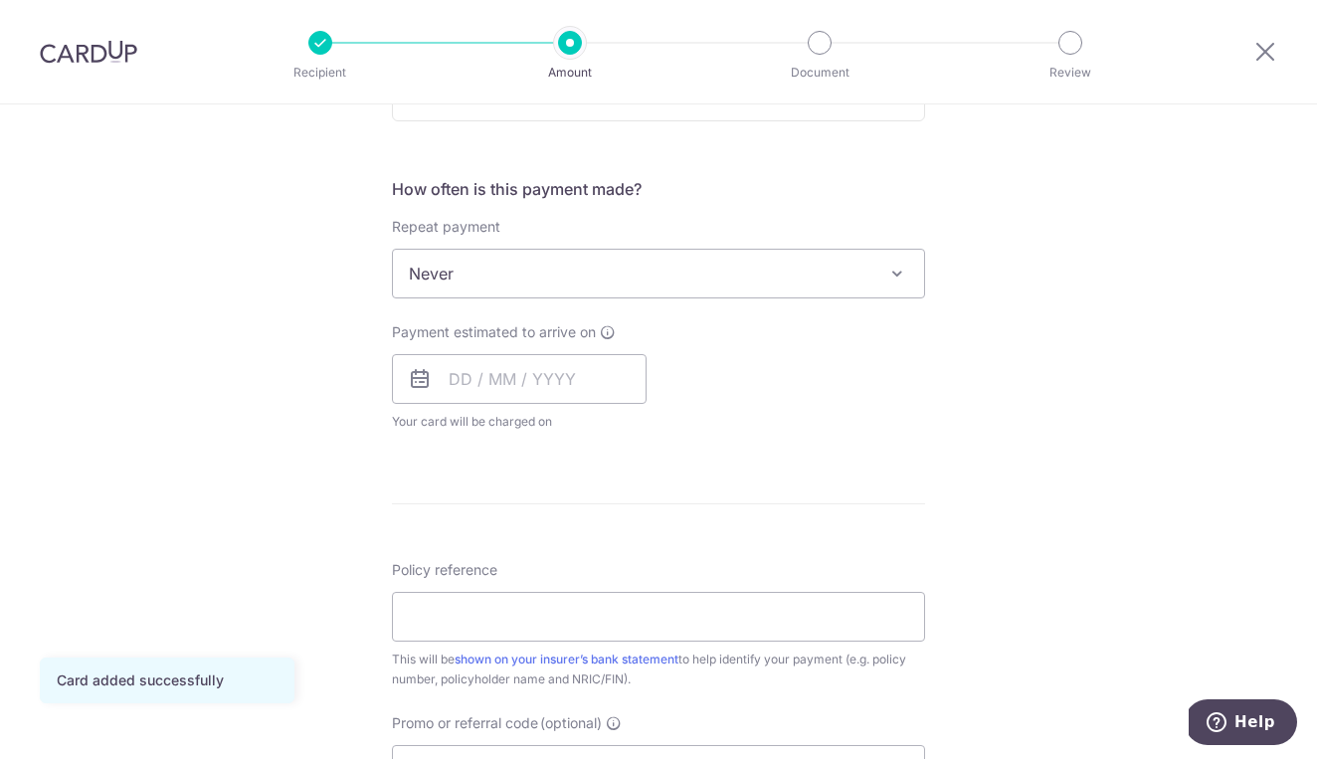
scroll to position [703, 0]
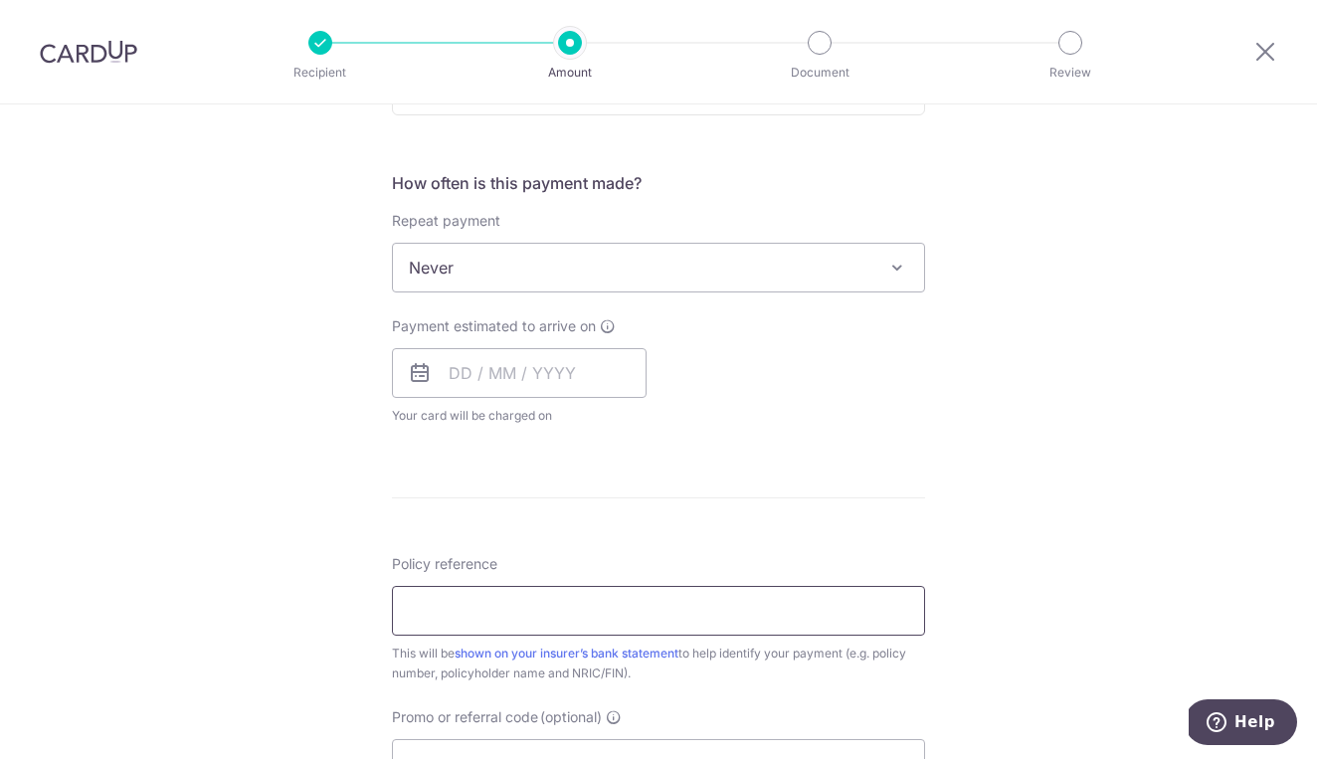
click at [468, 609] on input "Policy reference" at bounding box center [658, 611] width 533 height 50
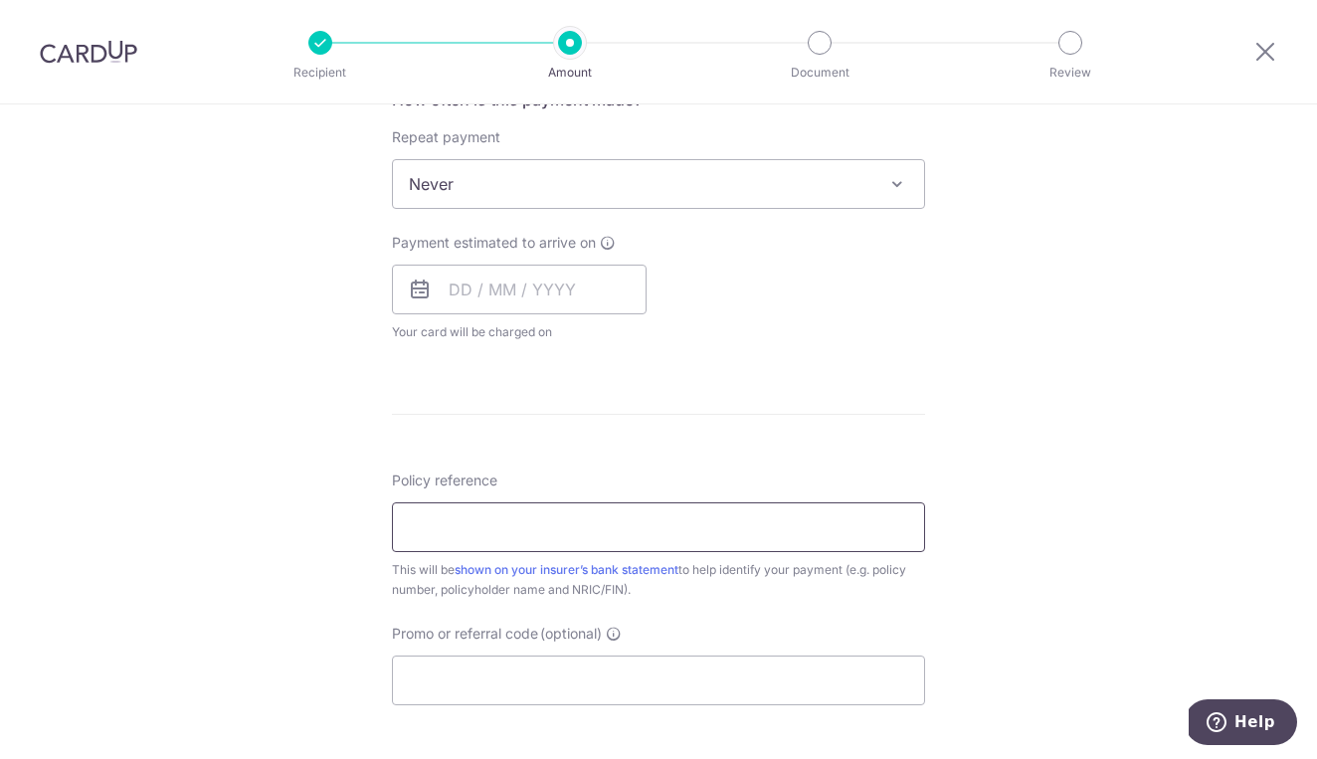
scroll to position [827, 0]
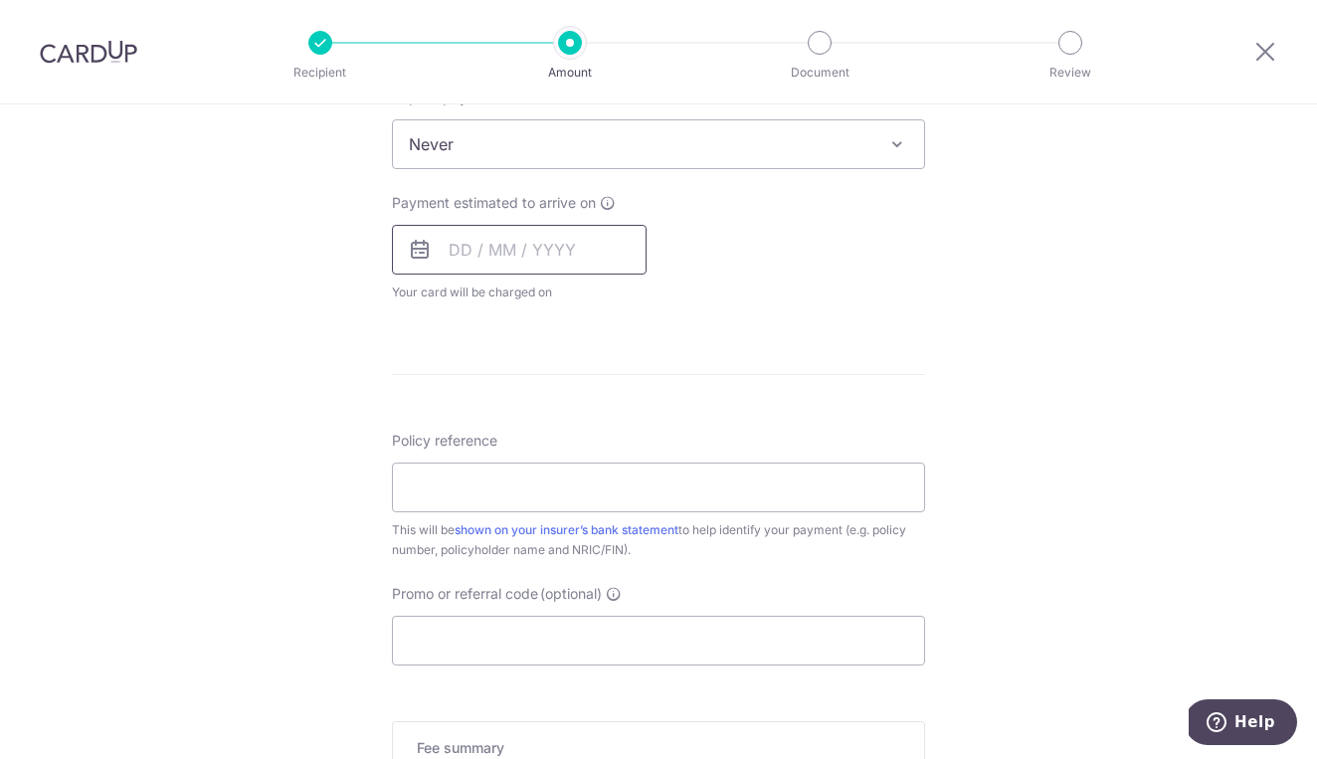
click at [466, 250] on input "text" at bounding box center [519, 250] width 255 height 50
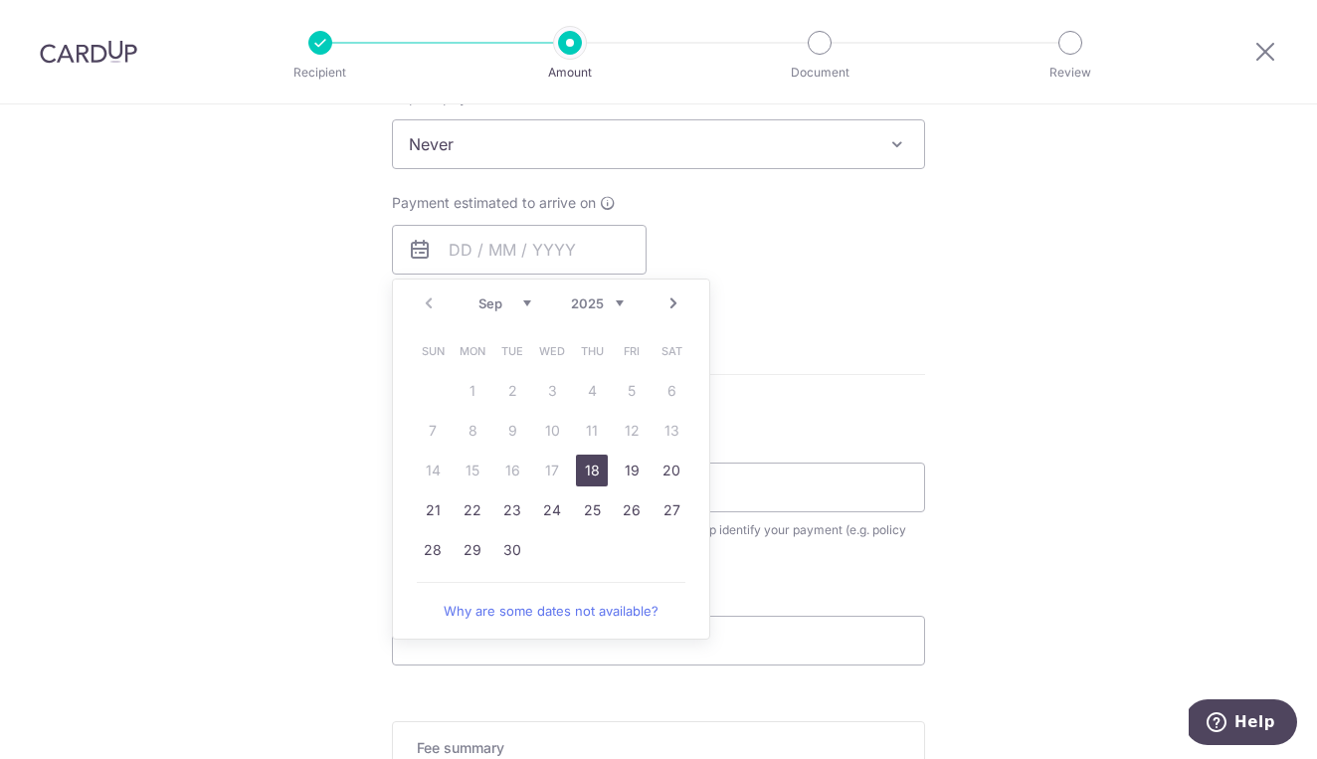
click at [592, 464] on link "18" at bounding box center [592, 471] width 32 height 32
type input "18/09/2025"
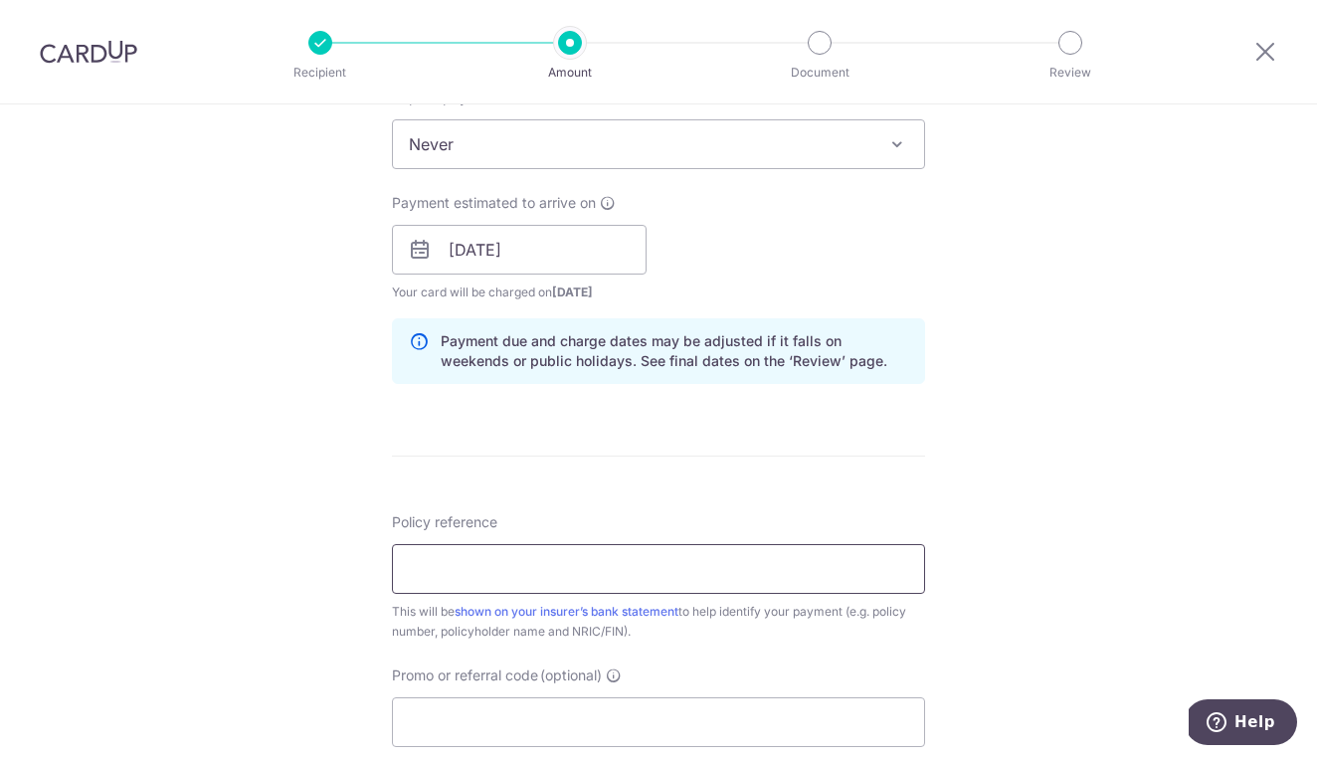
click at [515, 548] on input "Policy reference" at bounding box center [658, 569] width 533 height 50
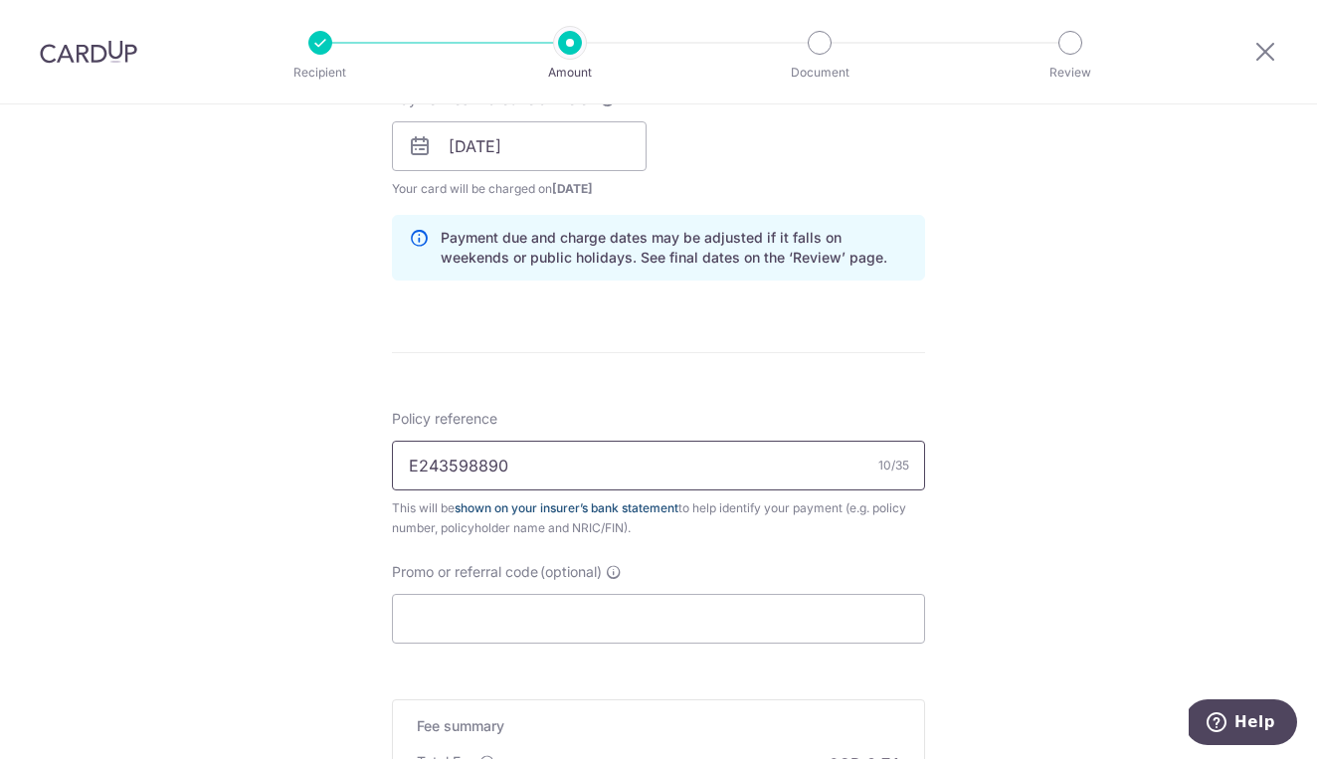
scroll to position [935, 0]
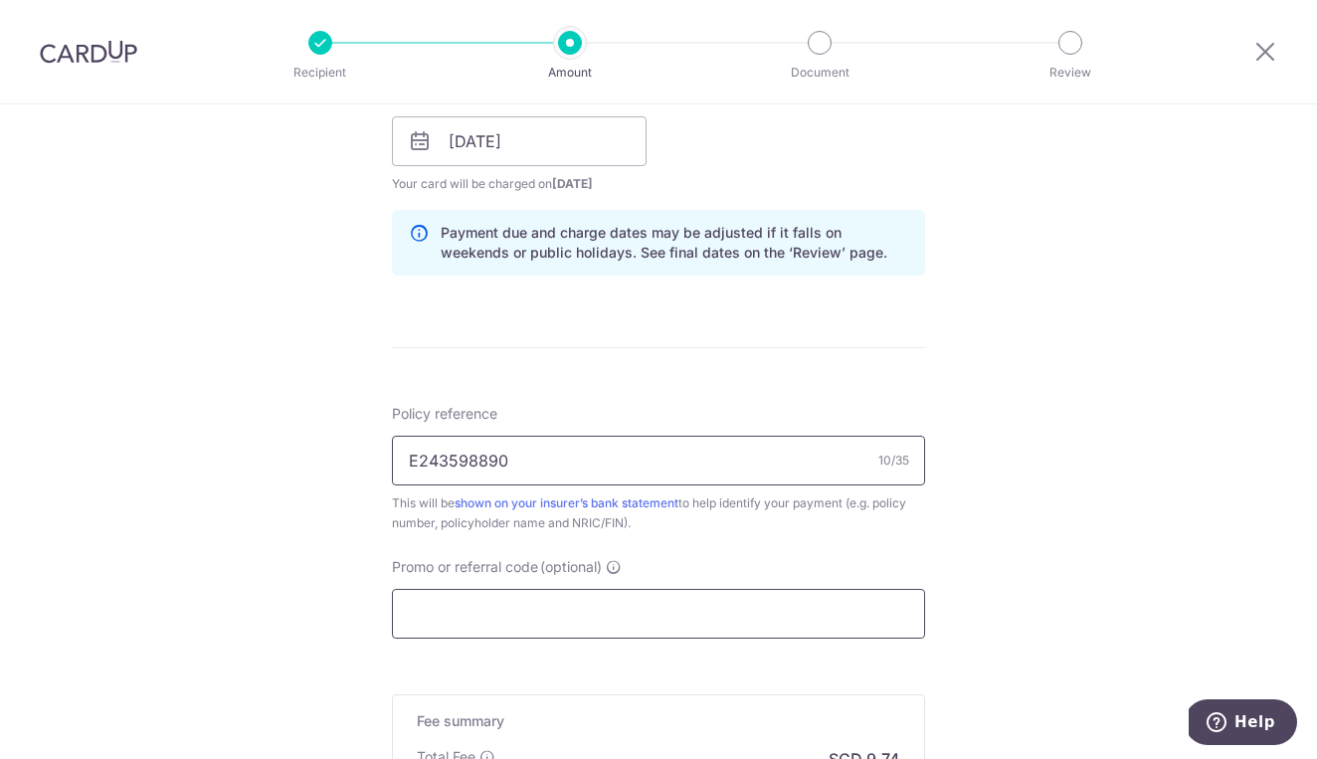
type input "E243598890"
click at [487, 617] on input "Promo or referral code (optional)" at bounding box center [658, 614] width 533 height 50
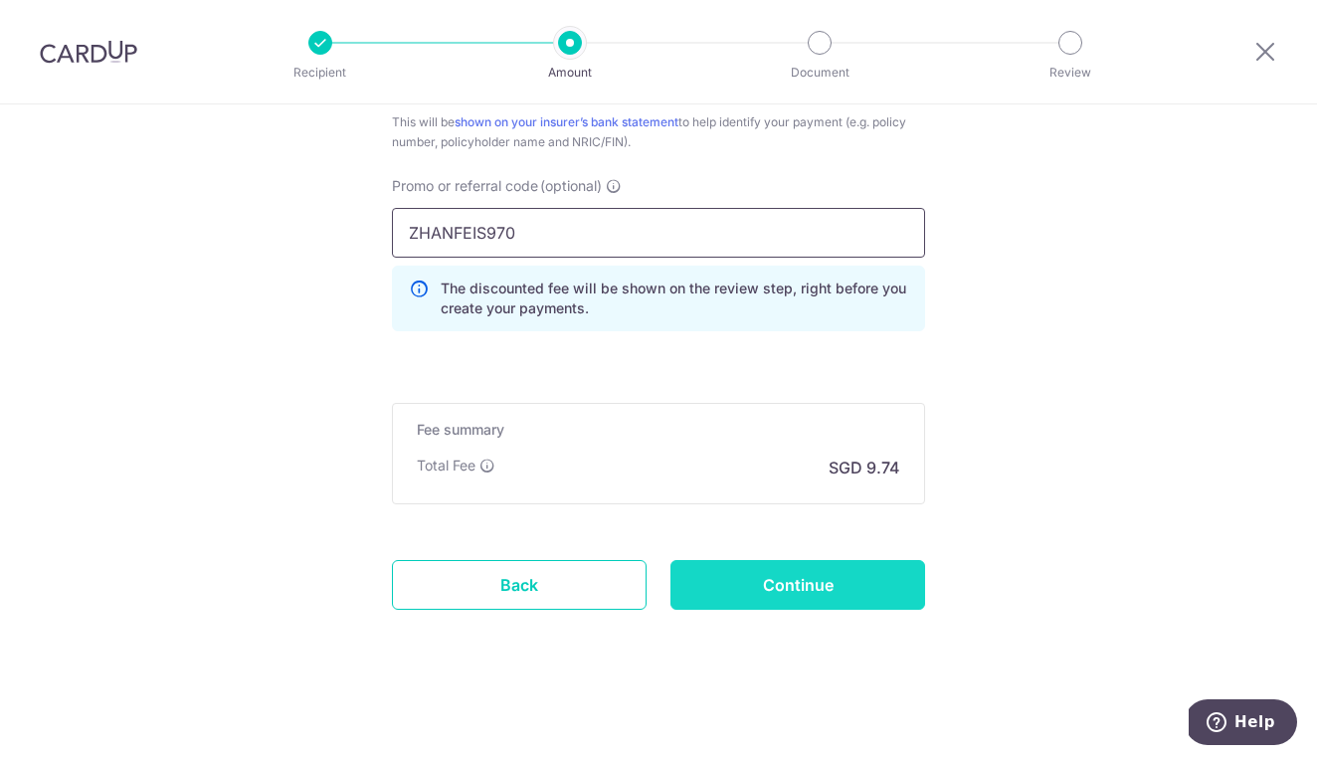
scroll to position [1316, 0]
type input "ZHANFEIS970"
click at [860, 579] on input "Continue" at bounding box center [797, 585] width 255 height 50
type input "Create Schedule"
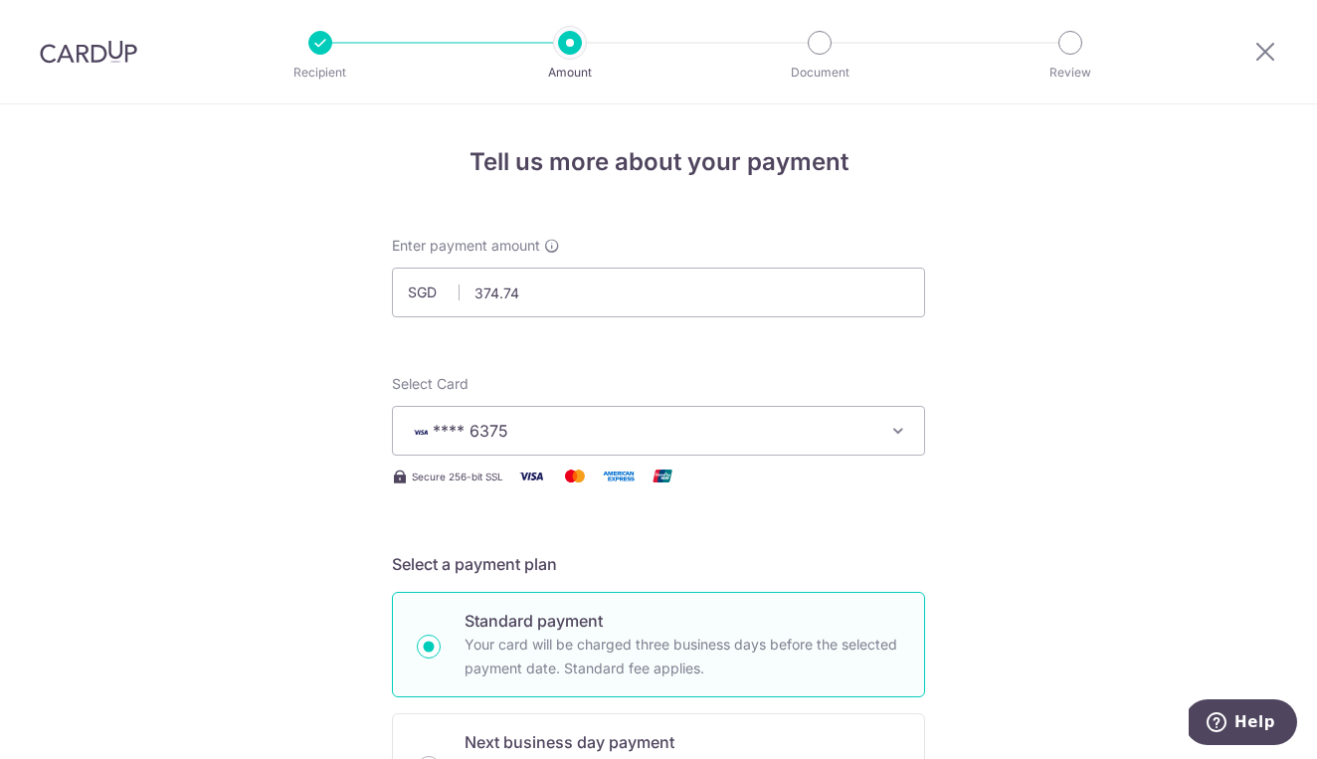
click at [815, 413] on button "**** 6375" at bounding box center [658, 431] width 533 height 50
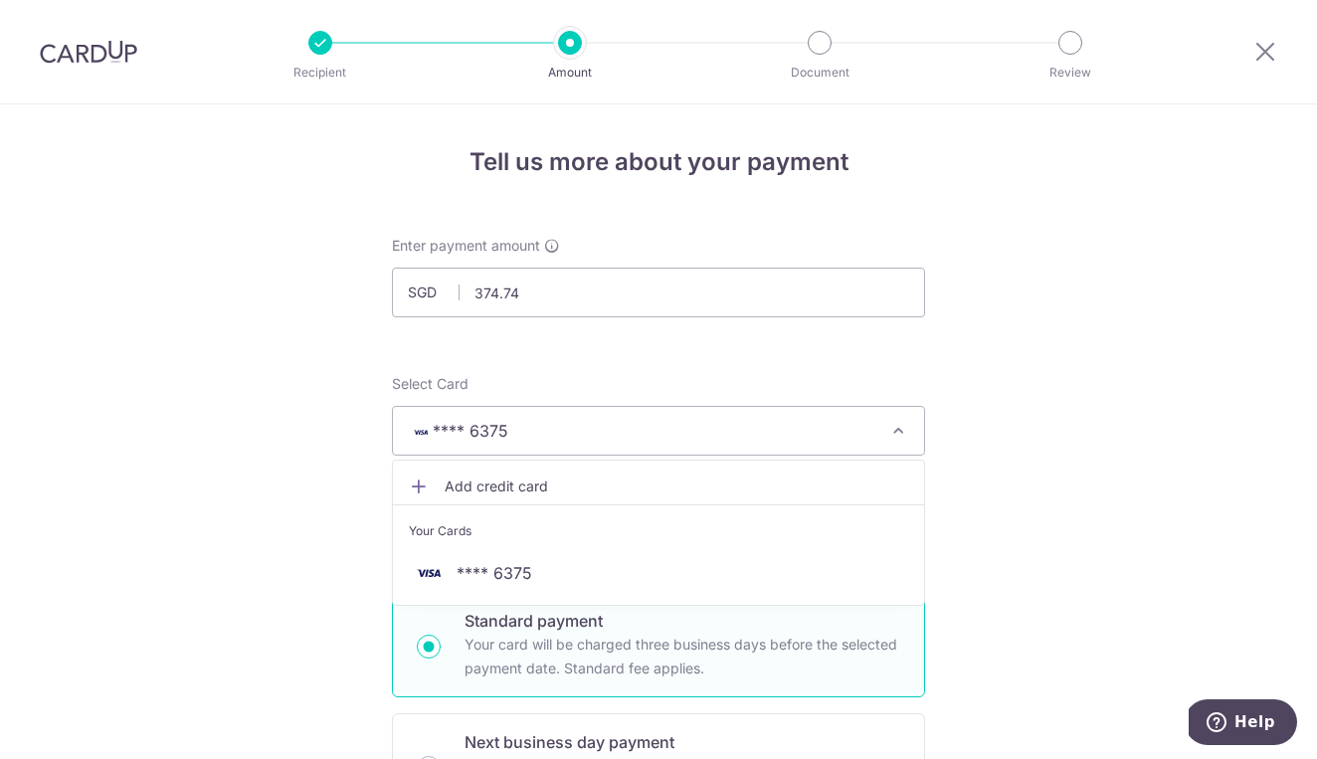
click at [712, 494] on span "Add credit card" at bounding box center [677, 486] width 464 height 20
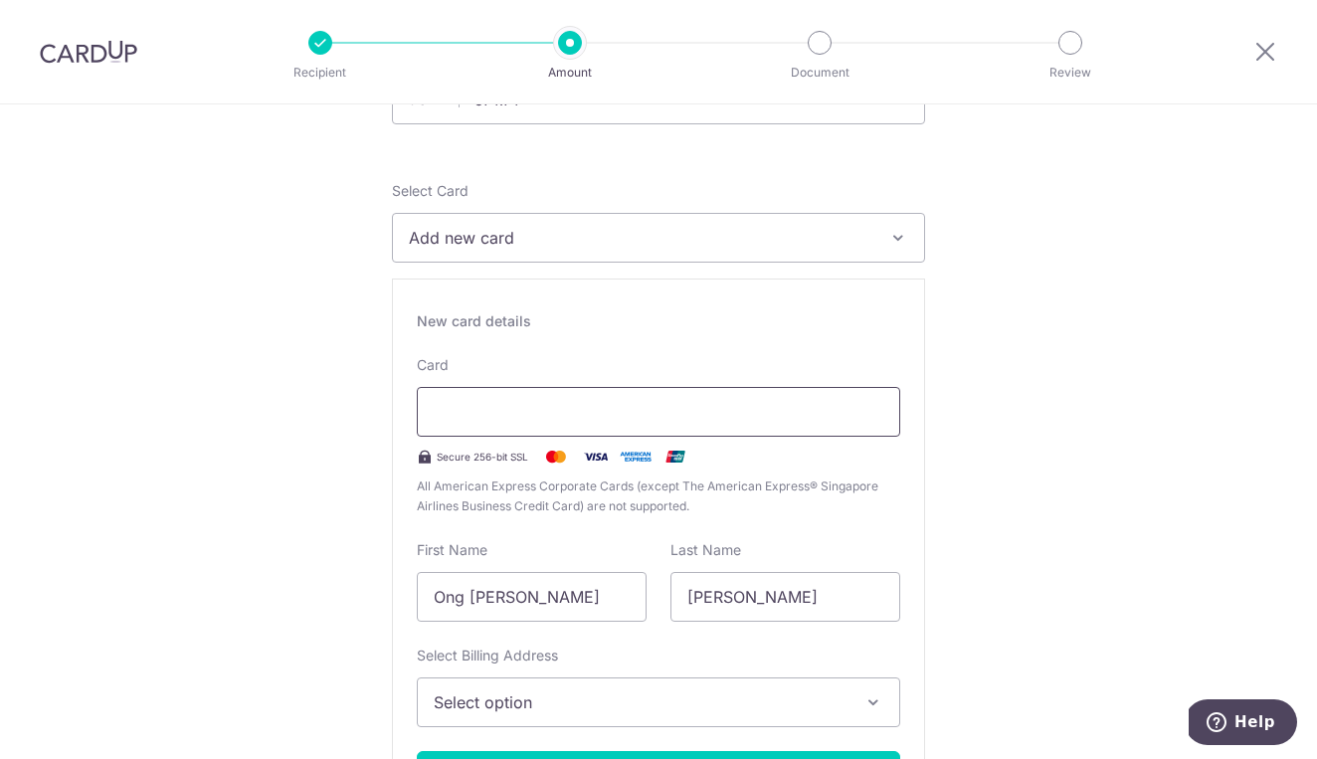
scroll to position [207, 0]
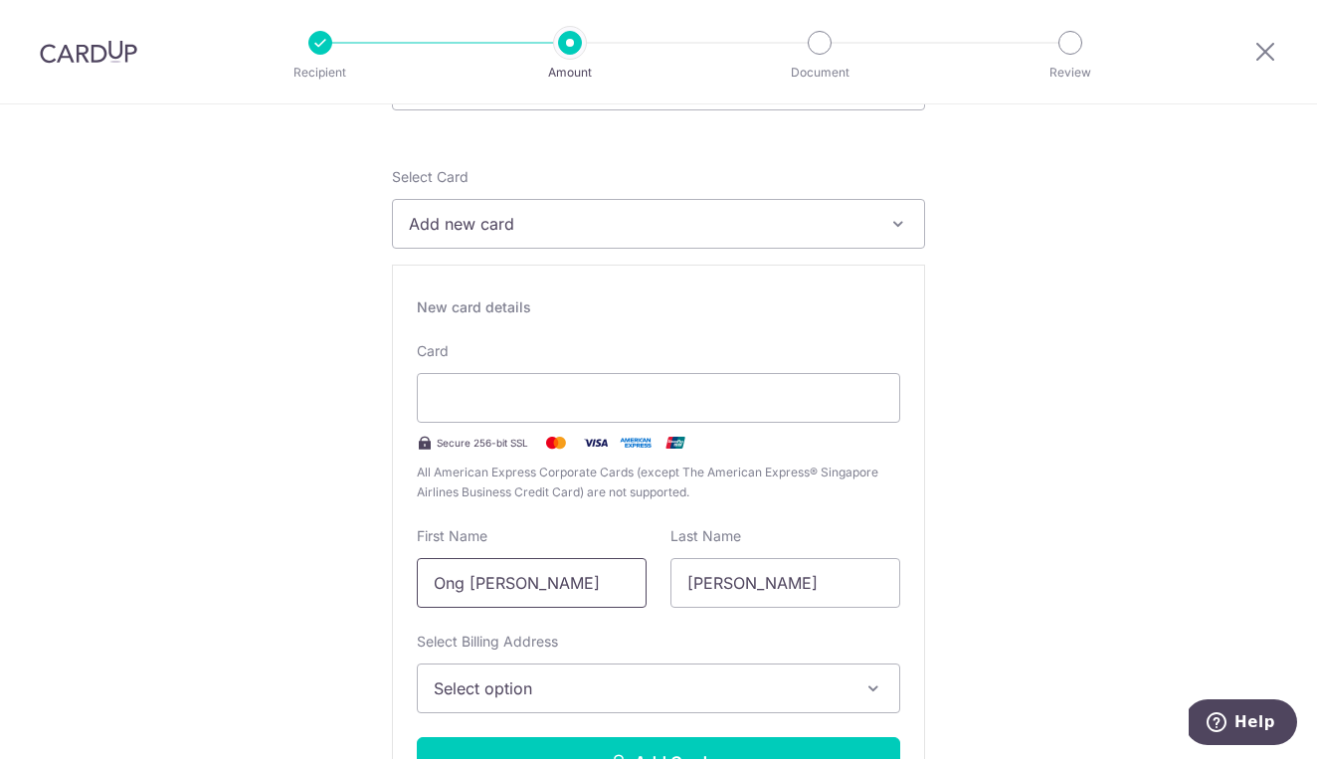
drag, startPoint x: 567, startPoint y: 579, endPoint x: 403, endPoint y: 574, distance: 164.2
click at [403, 573] on div "New card details Card Secure 256-bit SSL All American Express Corporate Cards (…" at bounding box center [658, 550] width 533 height 571
type input "[PERSON_NAME]"
type input "Sum"
click at [536, 679] on span "Select option" at bounding box center [641, 688] width 414 height 24
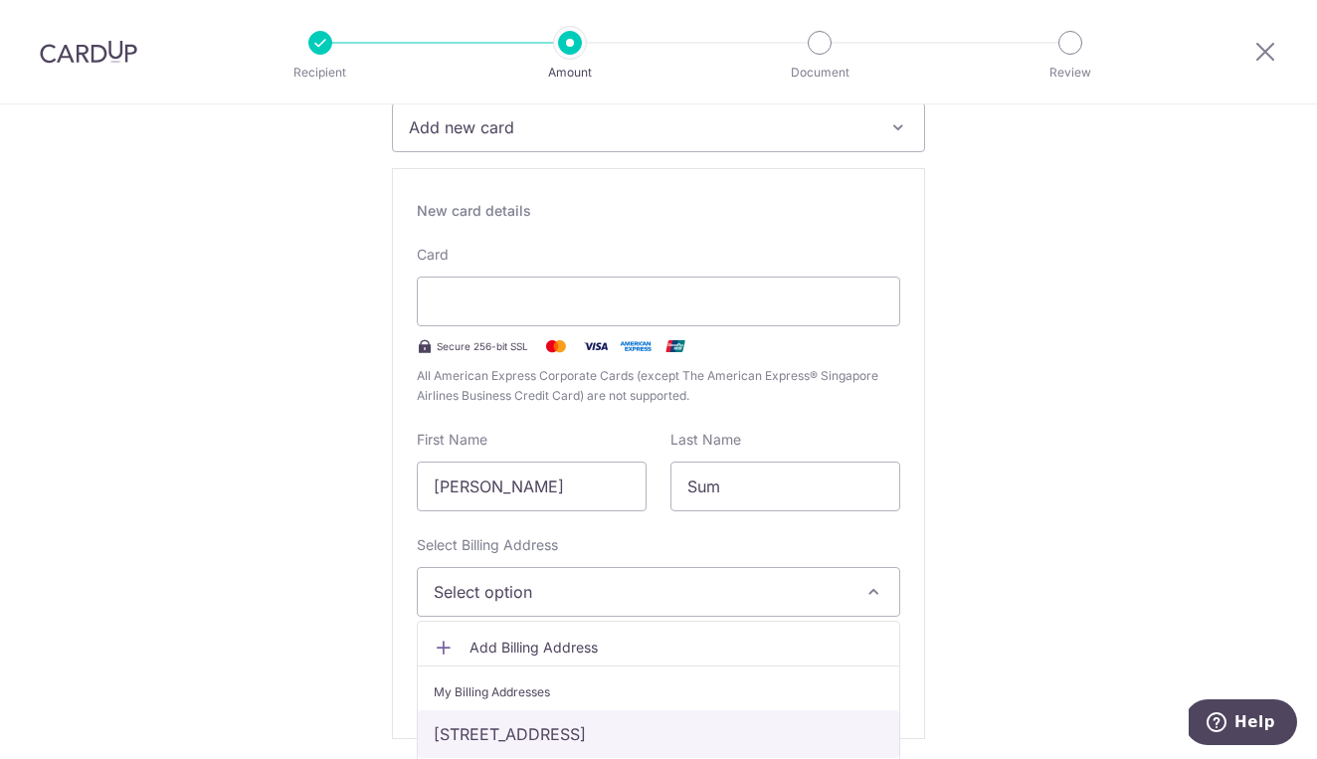
click at [555, 732] on link "37A Eunos Road 2, #03-380, Singapore, Singapore-401037" at bounding box center [658, 734] width 481 height 48
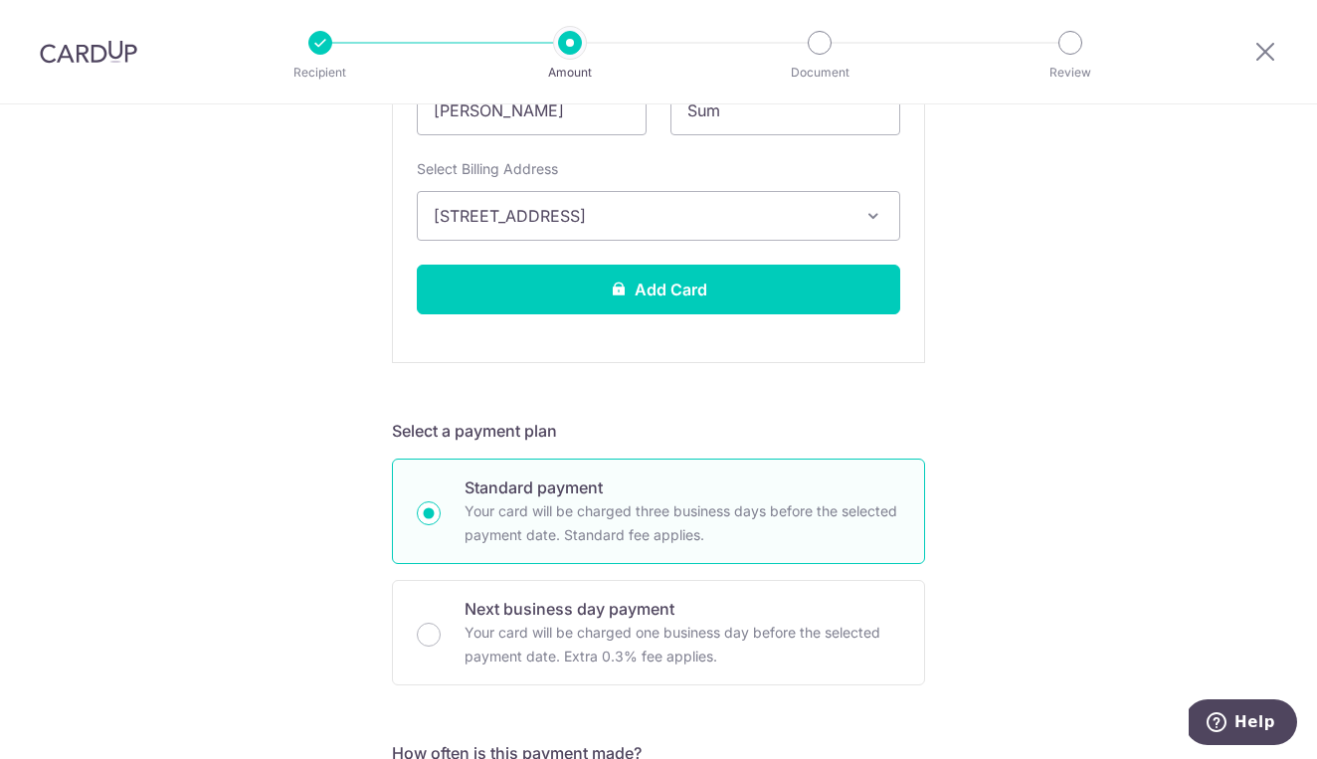
scroll to position [702, 0]
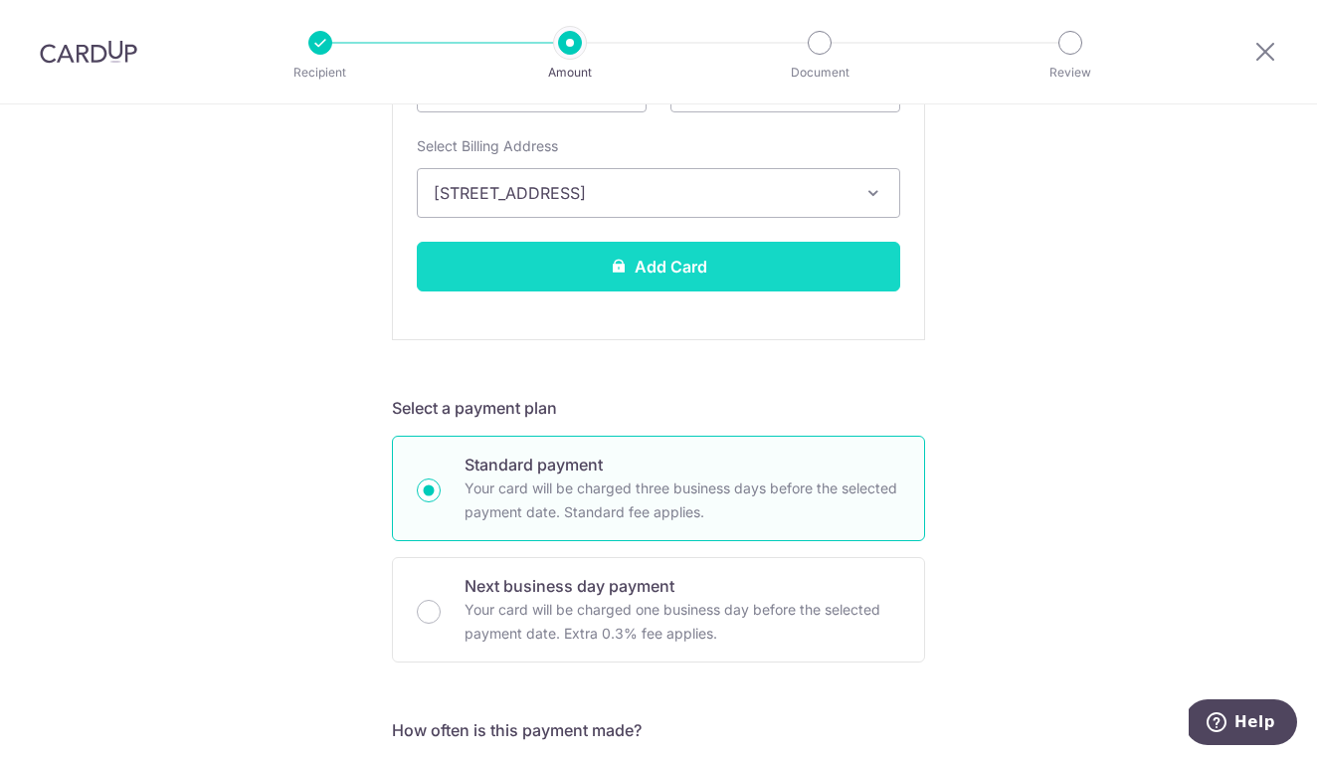
click at [664, 264] on button "Add Card" at bounding box center [658, 267] width 483 height 50
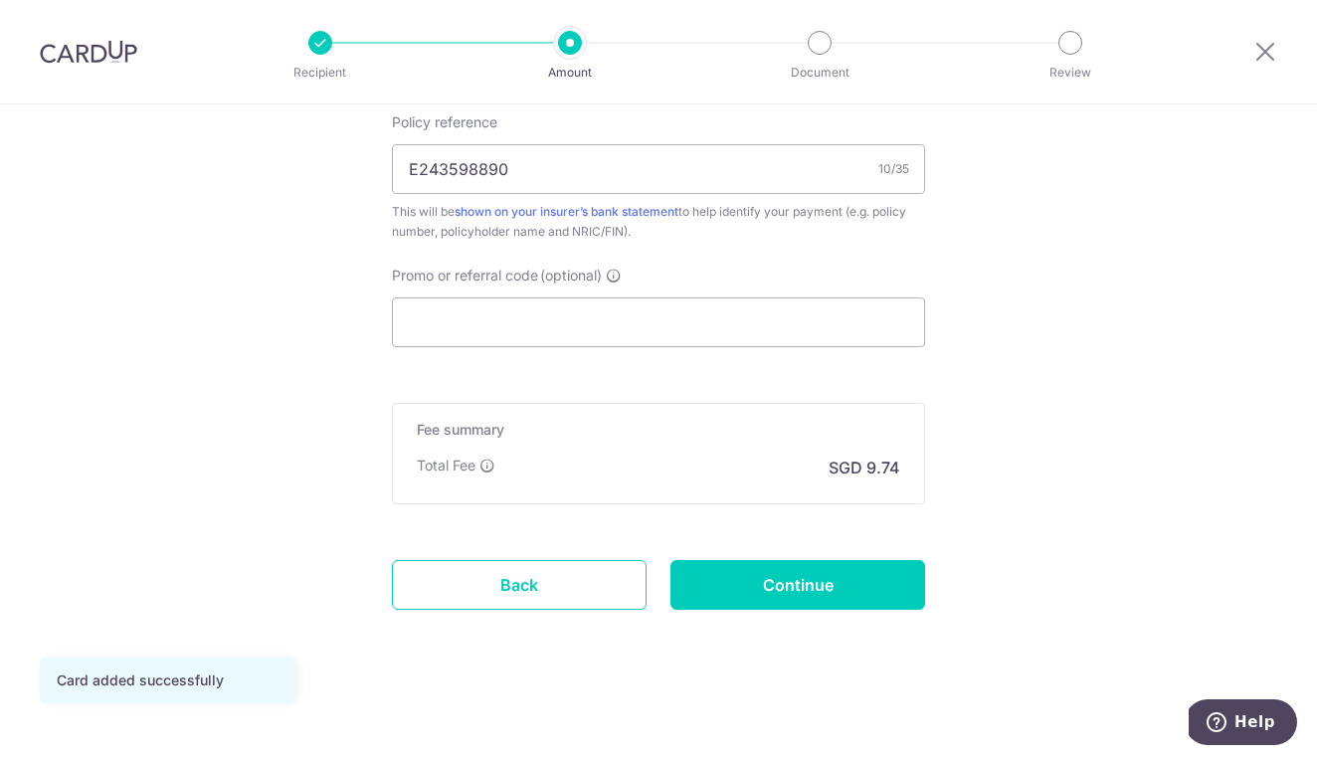
scroll to position [1226, 0]
click at [625, 316] on input "Promo or referral code (optional)" at bounding box center [658, 322] width 533 height 50
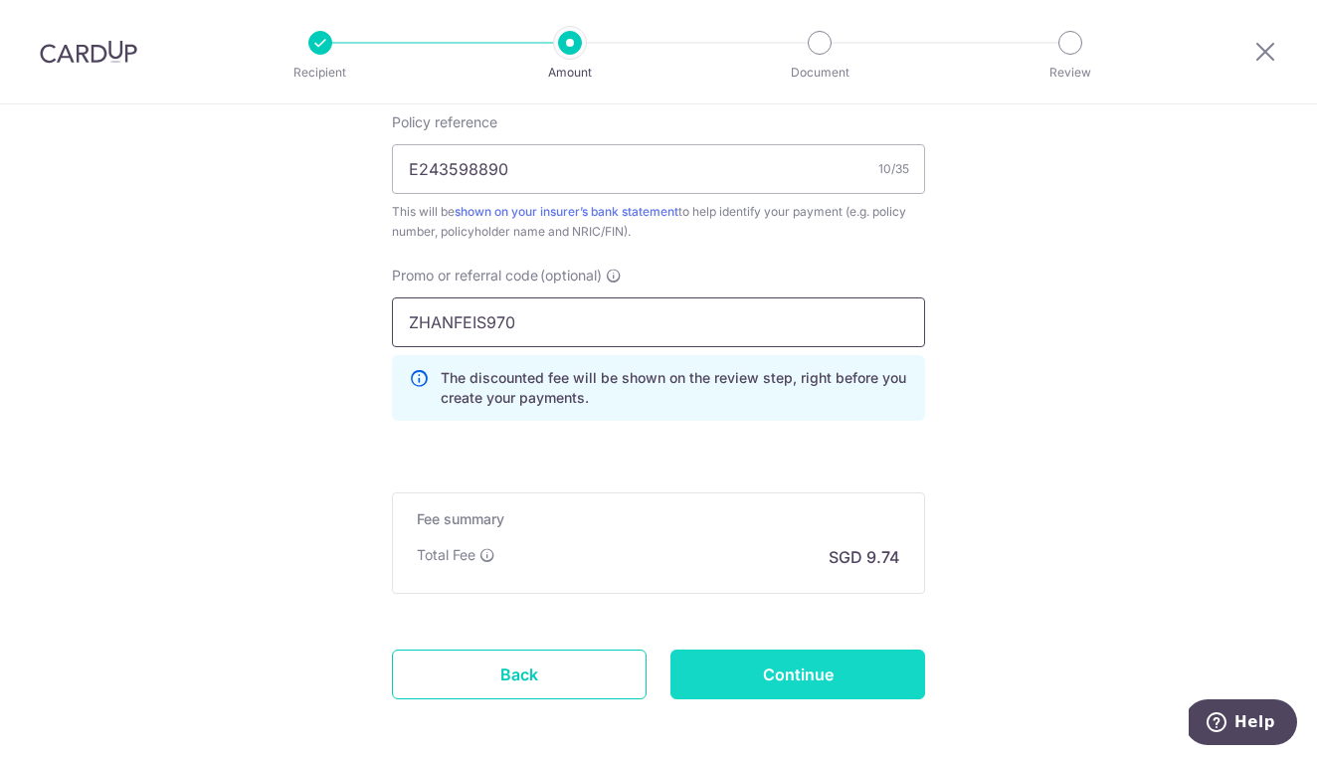
type input "ZHANFEIS970"
click at [822, 680] on input "Continue" at bounding box center [797, 675] width 255 height 50
type input "Update Schedule"
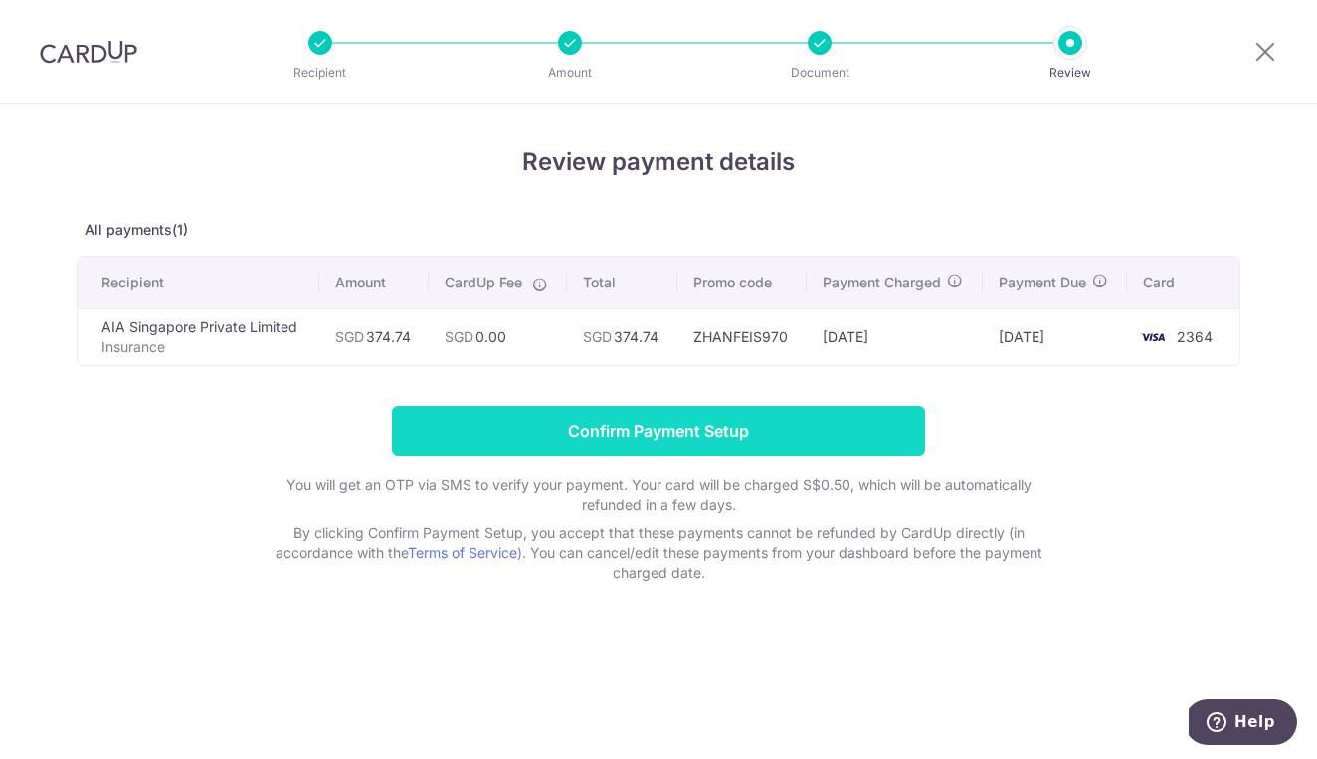
click at [624, 424] on input "Confirm Payment Setup" at bounding box center [658, 431] width 533 height 50
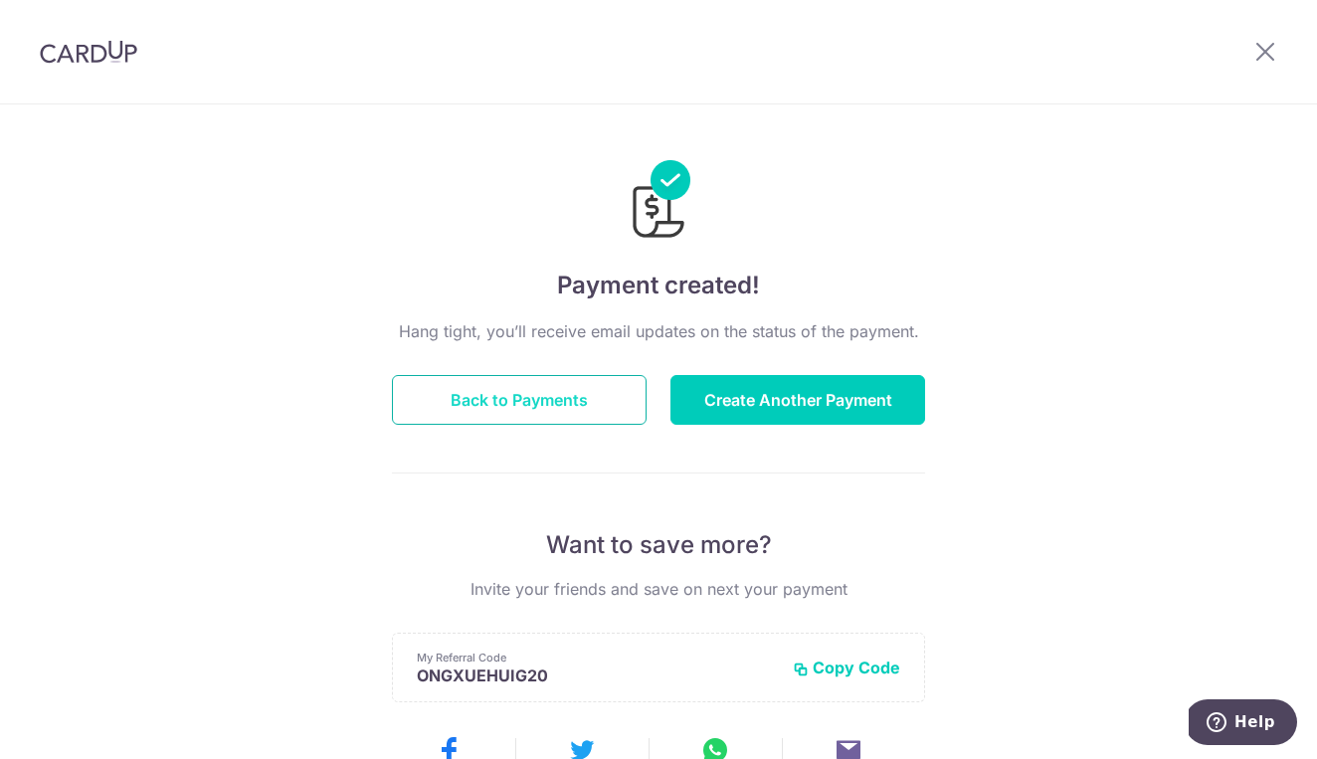
click at [557, 377] on button "Back to Payments" at bounding box center [519, 400] width 255 height 50
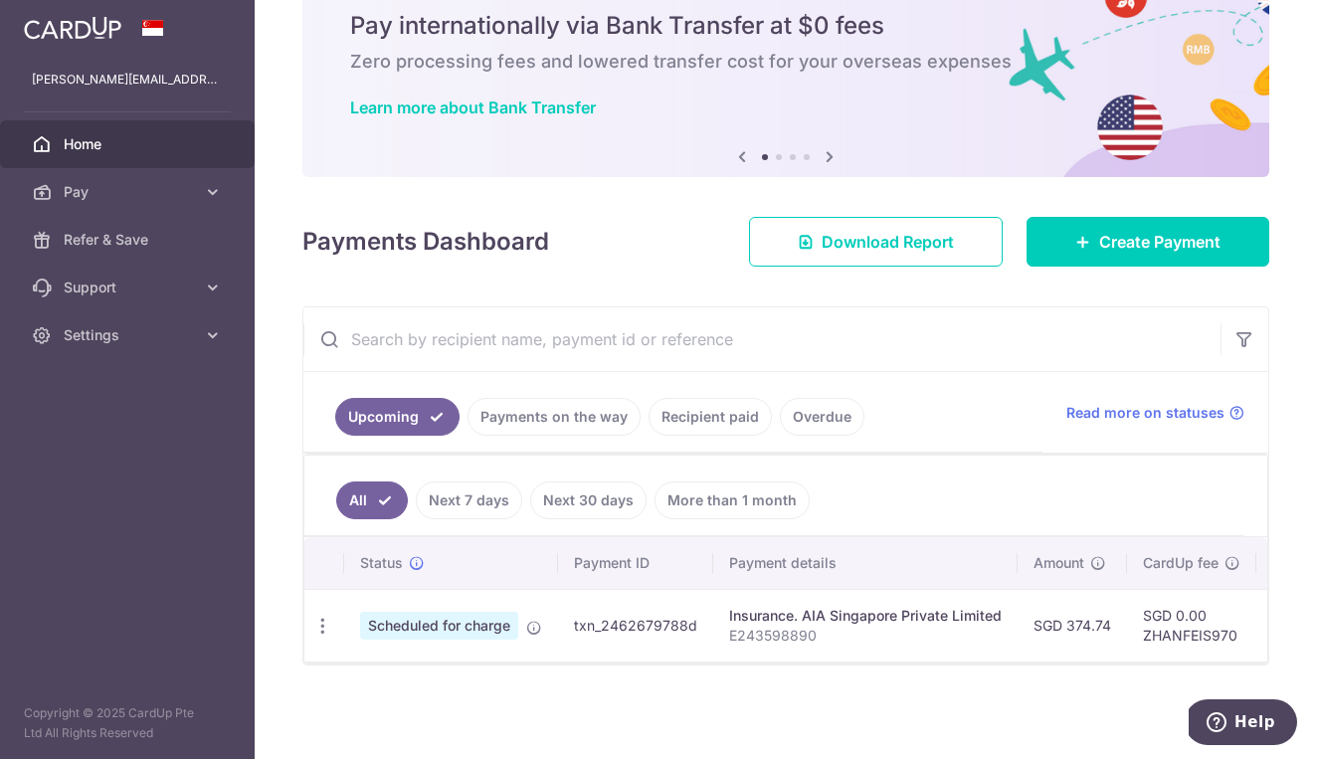
scroll to position [78, 0]
click at [609, 643] on td "txn_2462679788d" at bounding box center [635, 625] width 155 height 73
